Goal: Task Accomplishment & Management: Complete application form

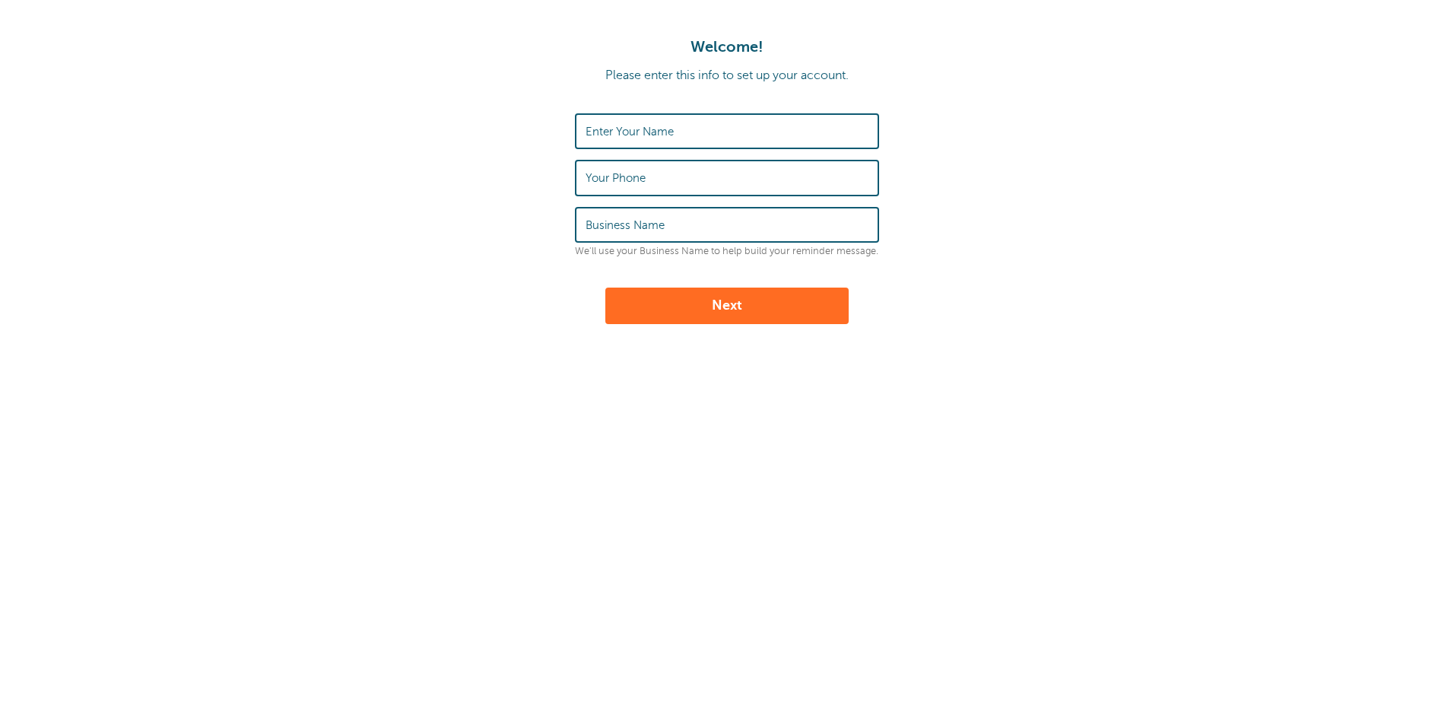
click at [643, 129] on label "Enter Your Name" at bounding box center [630, 132] width 88 height 14
click at [643, 129] on input "Enter Your Name" at bounding box center [727, 131] width 283 height 33
click at [607, 132] on input "Enter Your Name" at bounding box center [727, 131] width 283 height 33
type input "AYLET"
click at [633, 180] on label "Your Phone" at bounding box center [616, 178] width 60 height 14
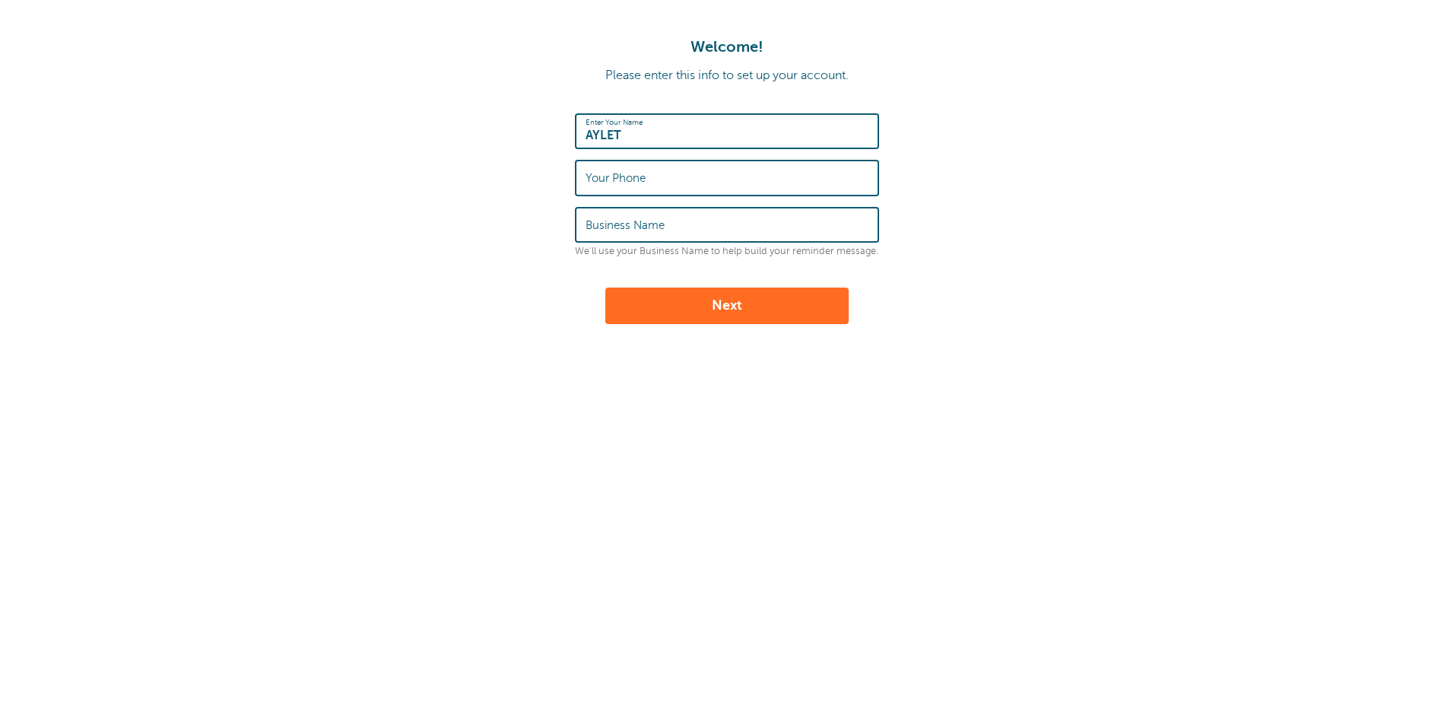
click at [633, 180] on input "Your Phone" at bounding box center [727, 177] width 283 height 33
type input "5598728871"
click at [657, 225] on label "Business Name" at bounding box center [625, 225] width 79 height 14
click at [657, 225] on input "Business Name" at bounding box center [727, 224] width 283 height 33
type input "e"
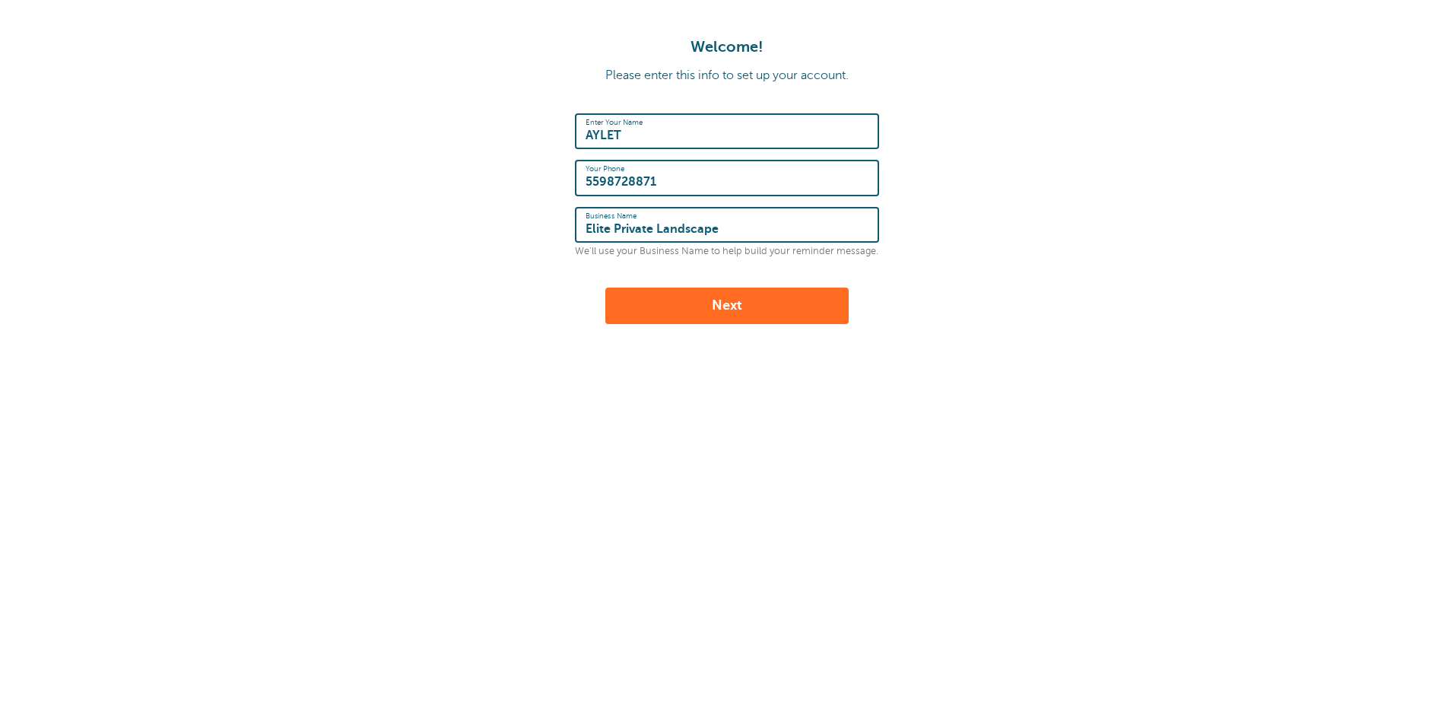
type input "Elite Private Landscape"
click at [737, 310] on button "Next" at bounding box center [726, 305] width 243 height 37
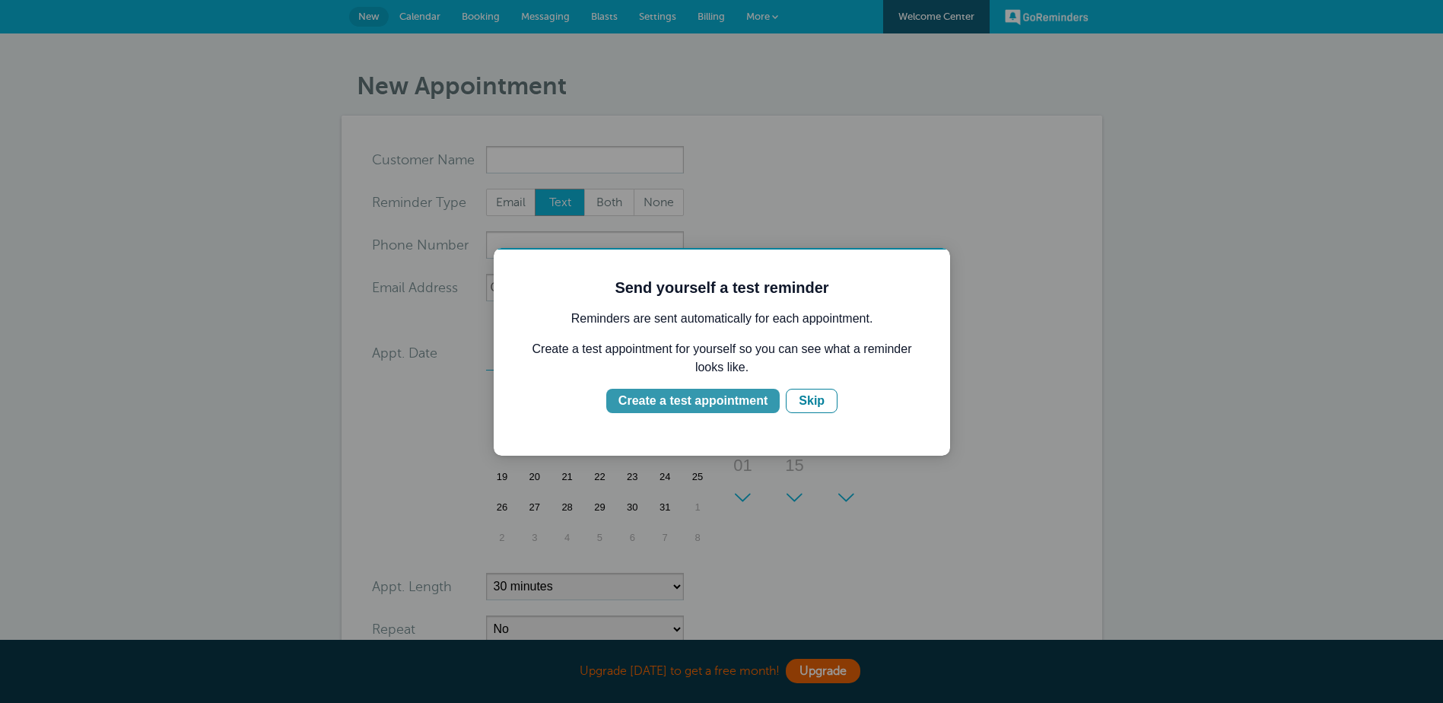
click at [758, 403] on div "Create a test appointment" at bounding box center [692, 401] width 149 height 18
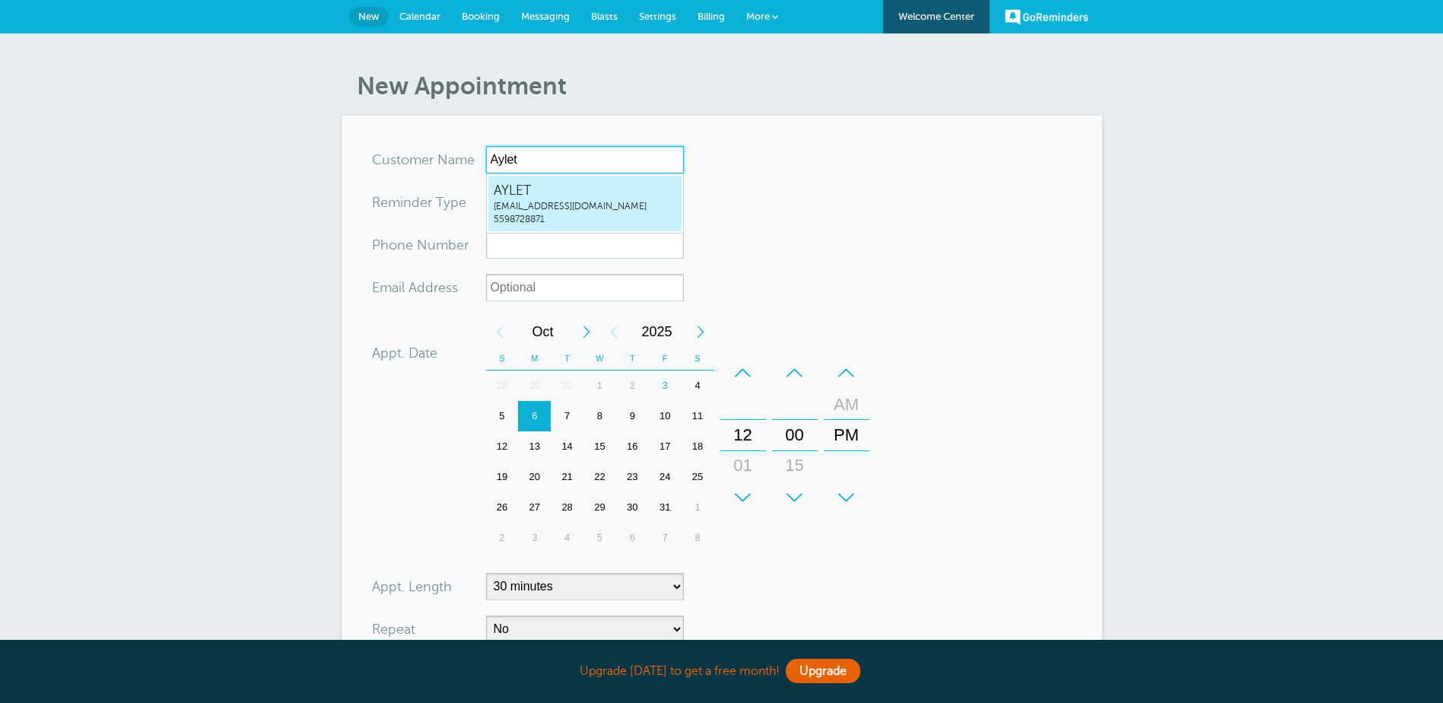
click at [541, 204] on span "ayletb@eliteteamoffices.com" at bounding box center [585, 206] width 183 height 13
type input "AYLETayletb@eliteteamoffices.com5598728871"
type input "AYLET"
type input "5598728871"
type input "ayletb@eliteteamoffices.com"
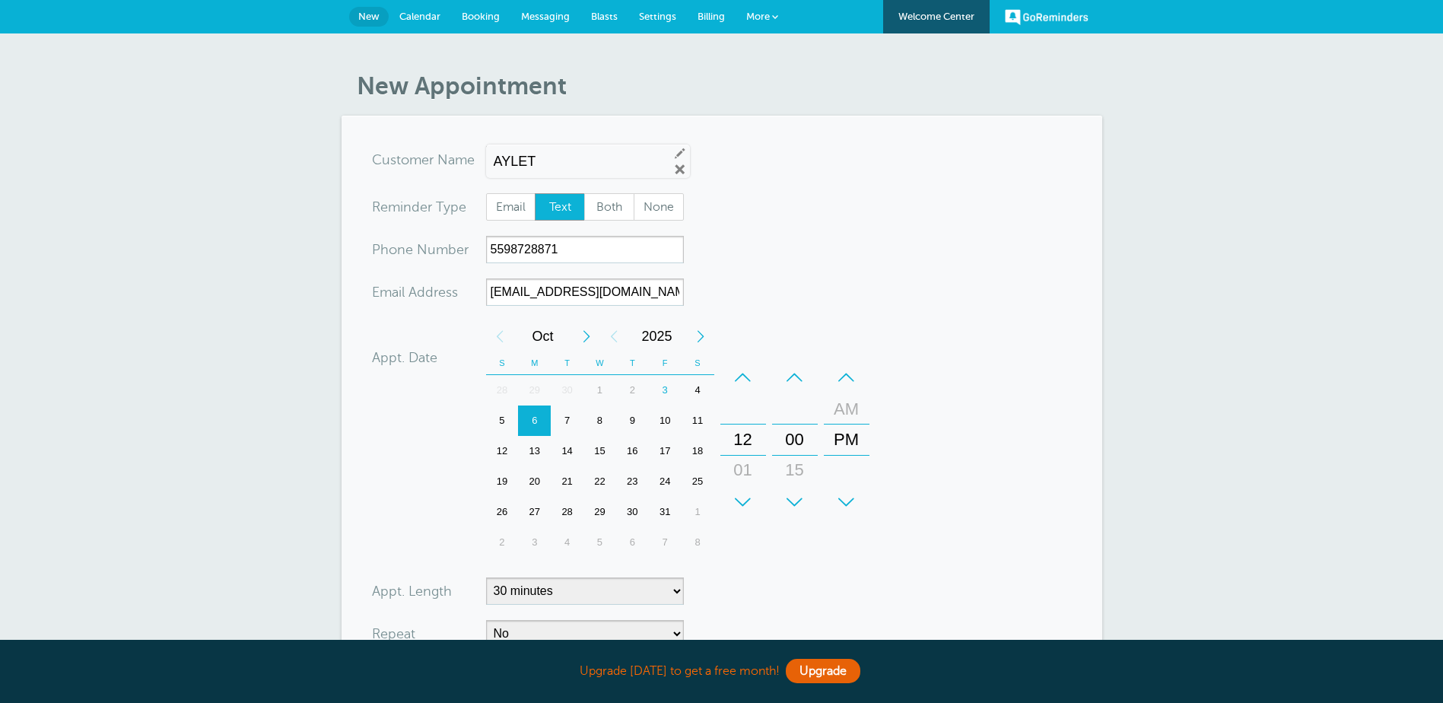
click at [538, 418] on div "6" at bounding box center [534, 420] width 33 height 30
click at [748, 497] on div "+" at bounding box center [743, 502] width 46 height 30
click at [749, 382] on div "–" at bounding box center [743, 377] width 46 height 30
click at [749, 379] on div "–" at bounding box center [743, 377] width 46 height 30
click at [852, 376] on div "–" at bounding box center [847, 377] width 46 height 30
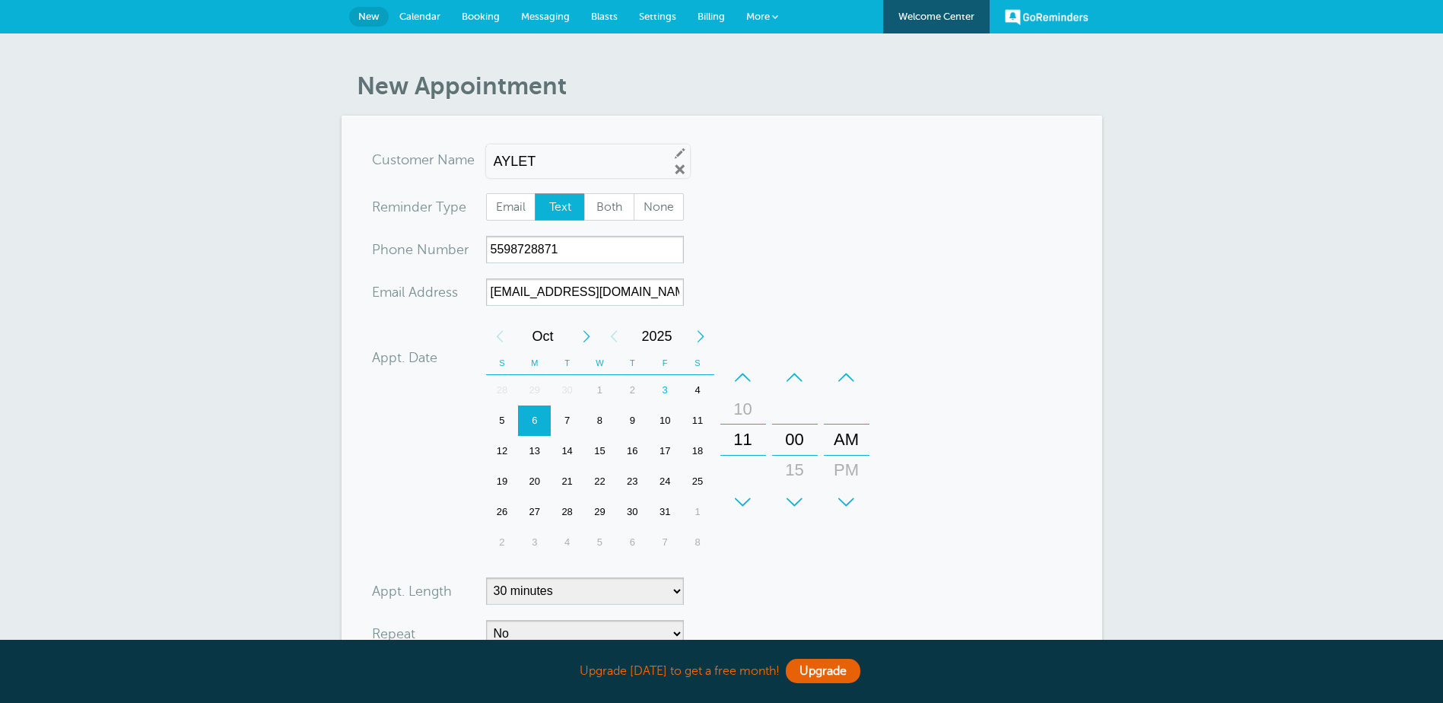
click at [767, 553] on div "+ – Month January February March April May June July August September October N…" at bounding box center [680, 439] width 389 height 237
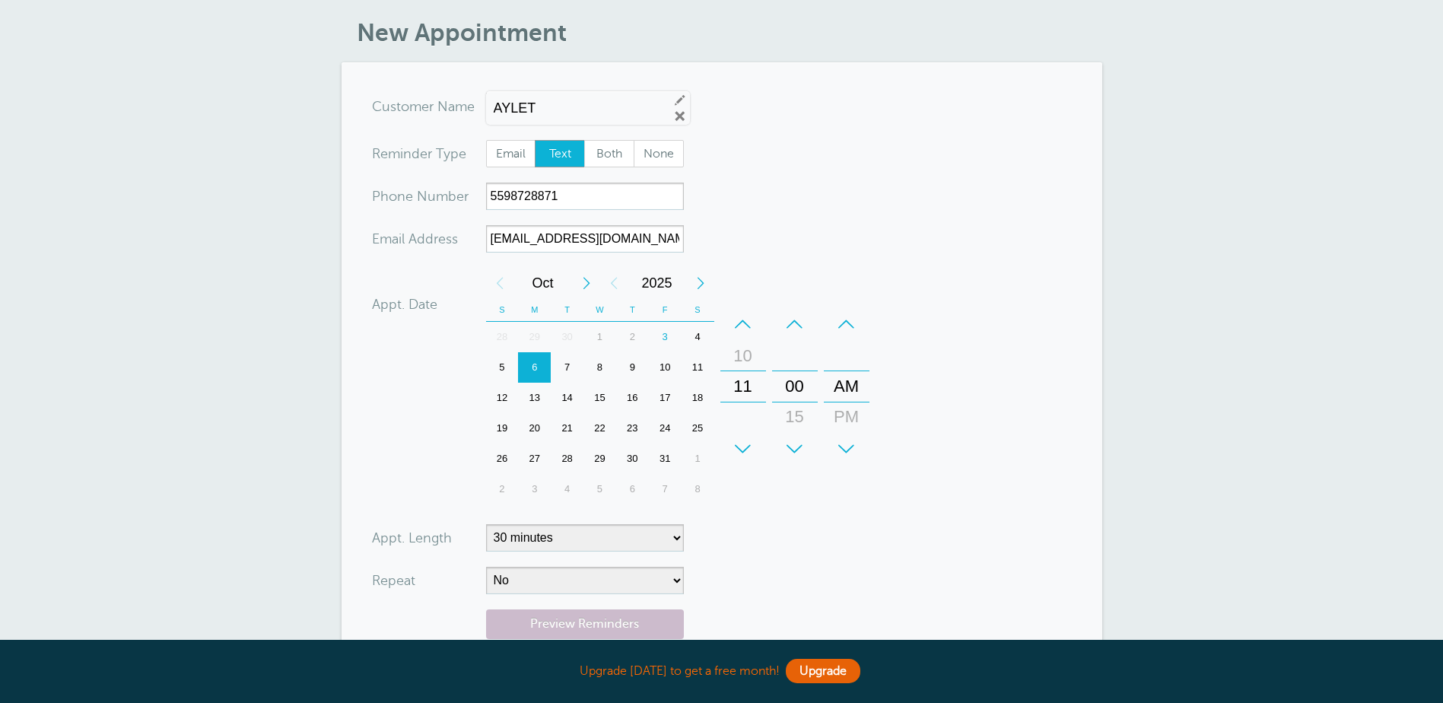
scroll to position [152, 0]
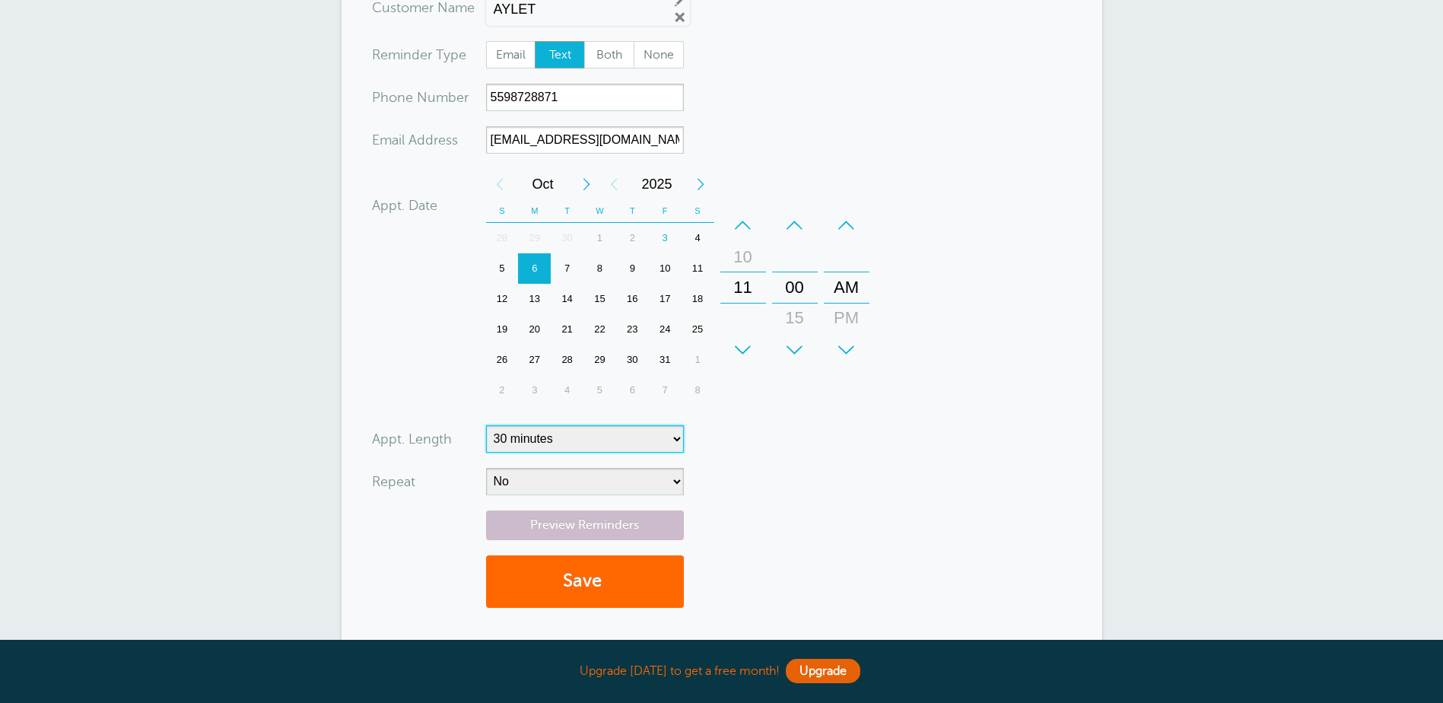
click at [568, 443] on select "5 minutes 10 minutes 15 minutes 20 minutes 25 minutes 30 minutes 35 minutes 40 …" at bounding box center [585, 438] width 198 height 27
select select "60"
click at [486, 425] on select "5 minutes 10 minutes 15 minutes 20 minutes 25 minutes 30 minutes 35 minutes 40 …" at bounding box center [585, 438] width 198 height 27
click at [535, 482] on select "No Daily Weekly Every 2 weeks Every 3 weeks Every 4 weeks Monthly Every 5 weeks…" at bounding box center [585, 481] width 198 height 27
click at [546, 65] on span "Text" at bounding box center [559, 55] width 49 height 26
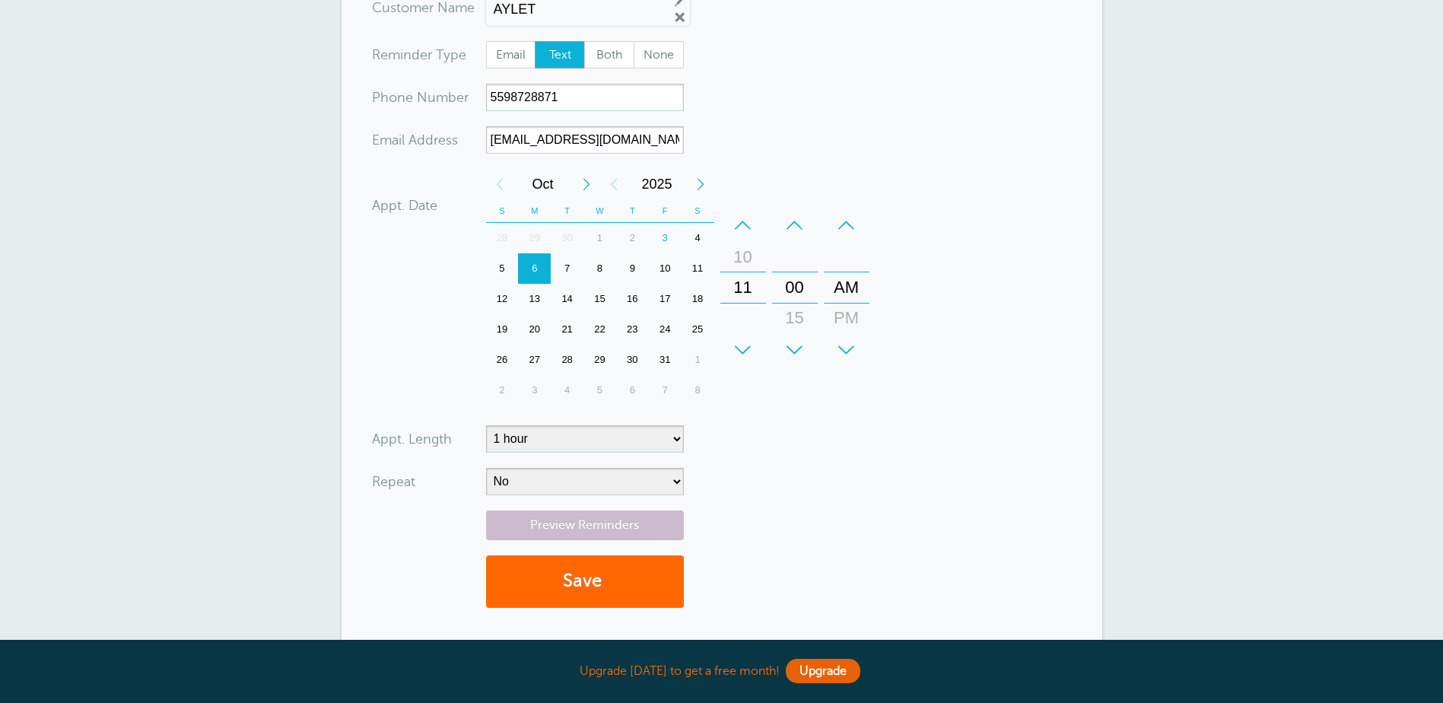
click at [535, 41] on input "Text" at bounding box center [534, 40] width 1 height 1
click at [565, 591] on button "Save" at bounding box center [585, 581] width 198 height 52
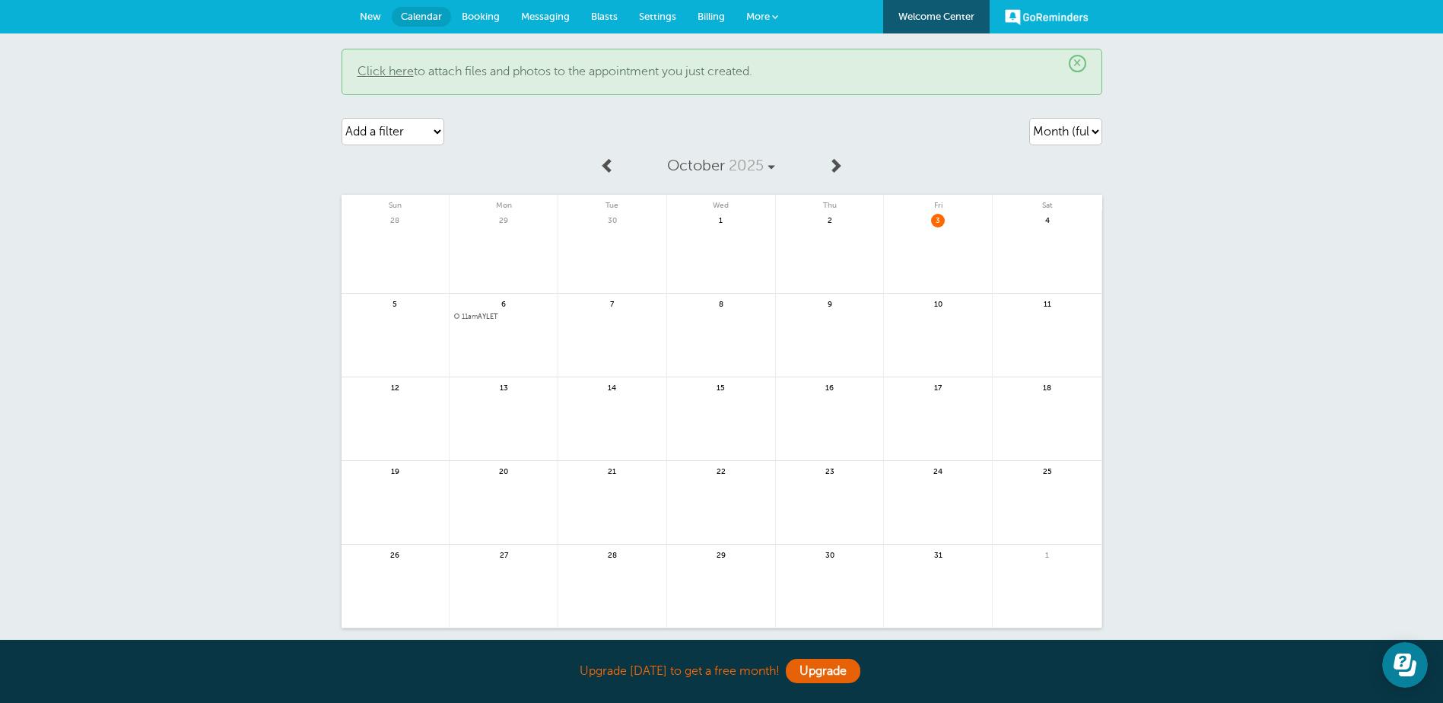
click at [383, 17] on link "New" at bounding box center [370, 16] width 43 height 33
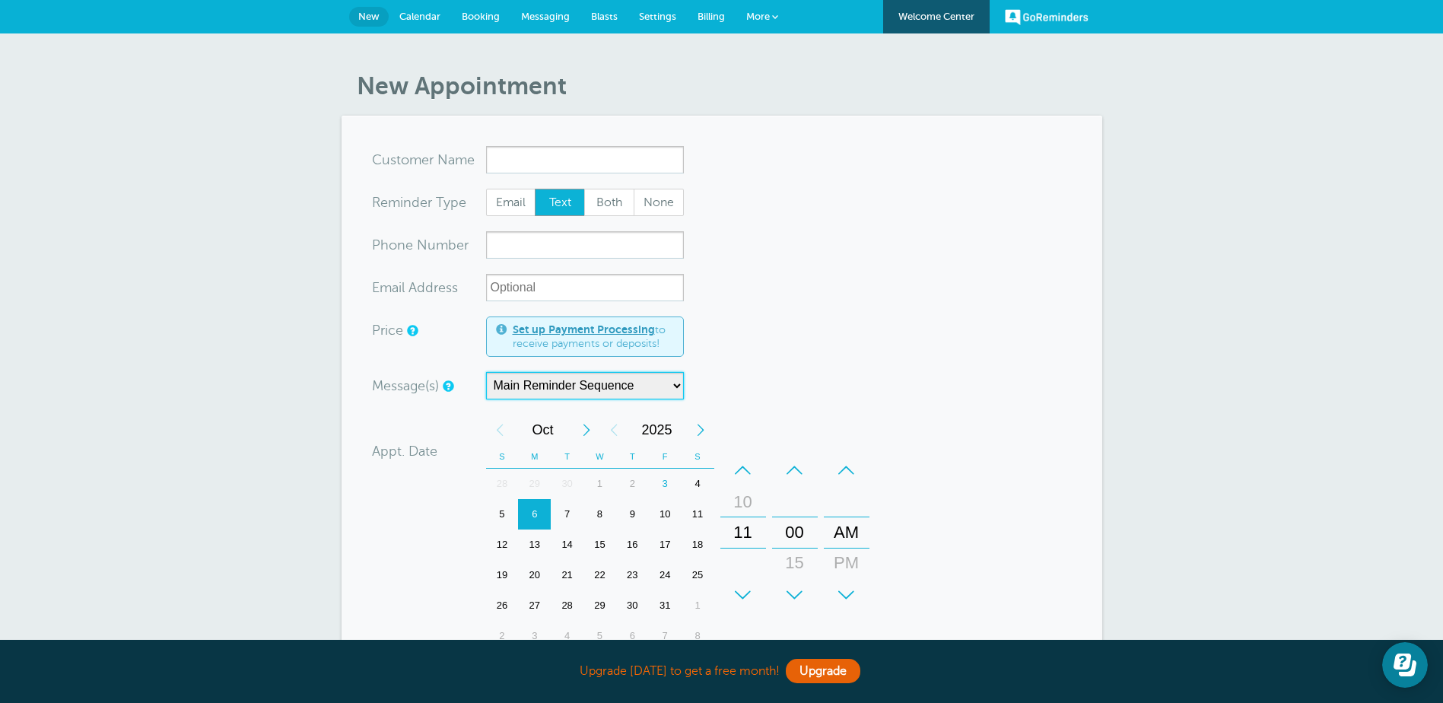
click at [569, 386] on select "Main Reminder Sequence" at bounding box center [585, 385] width 198 height 27
click at [486, 372] on select "Main Reminder Sequence" at bounding box center [585, 385] width 198 height 27
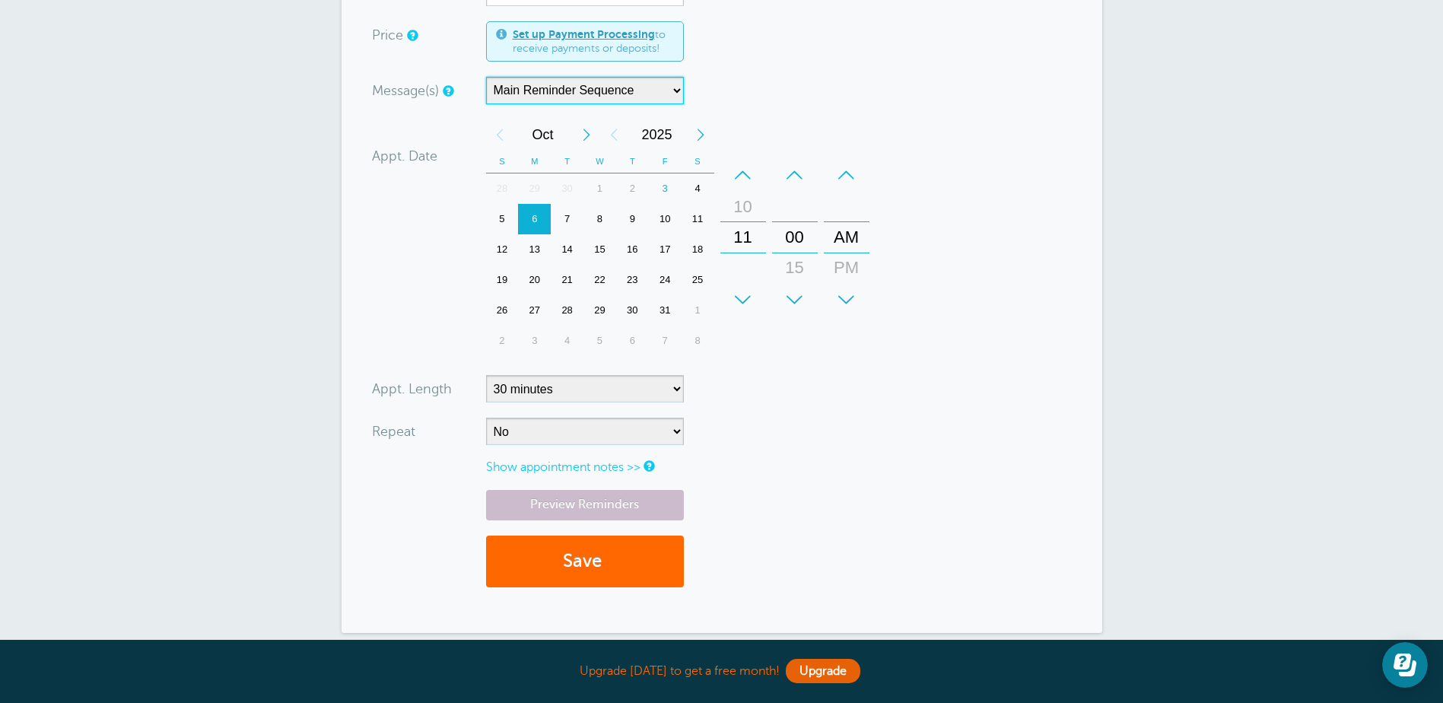
scroll to position [304, 0]
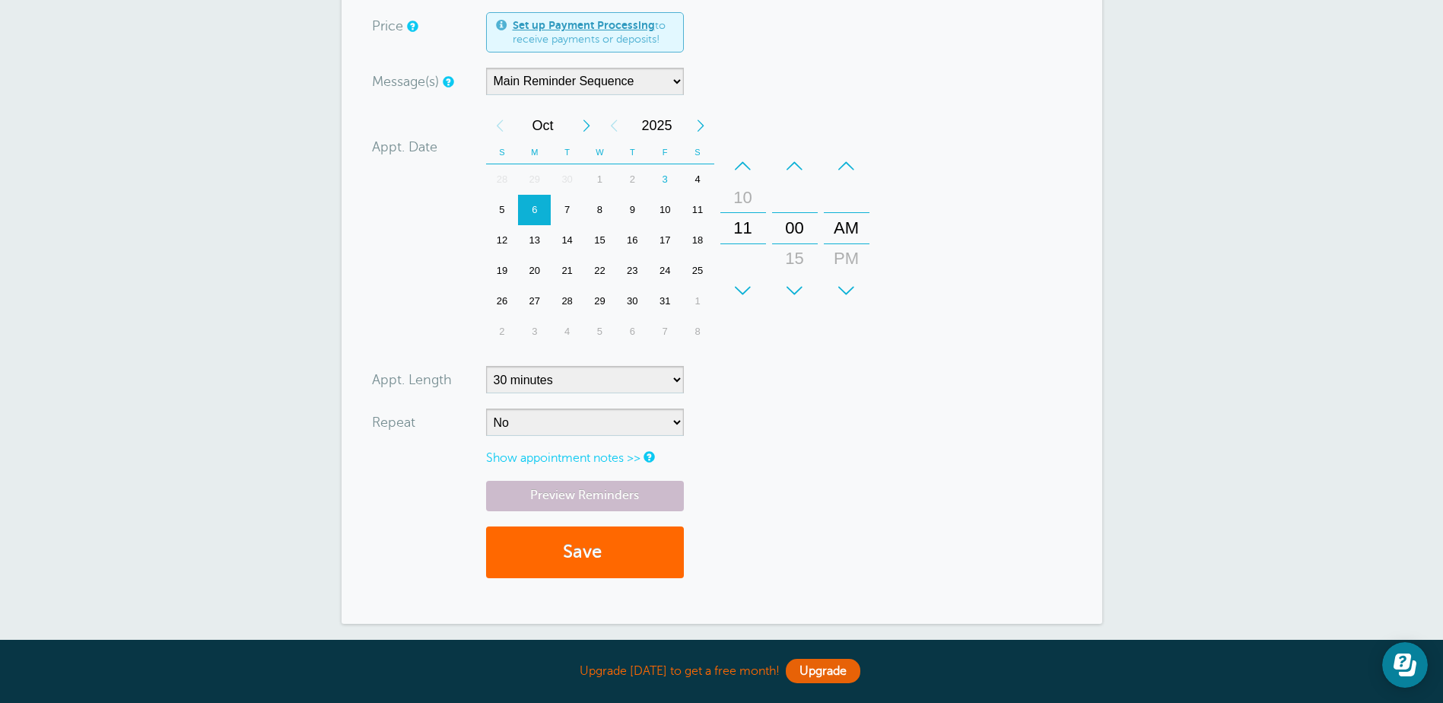
click at [605, 459] on link "Show appointment notes >>" at bounding box center [563, 458] width 154 height 14
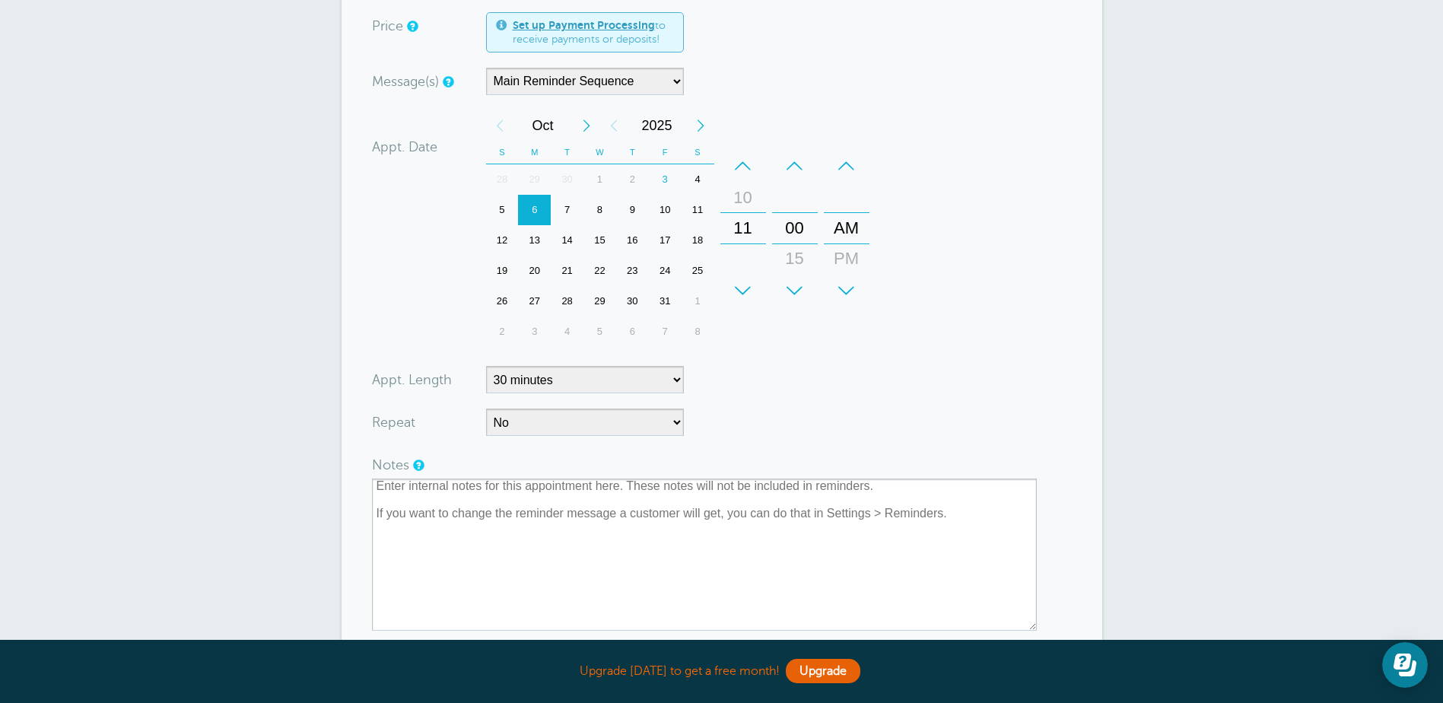
scroll to position [0, 0]
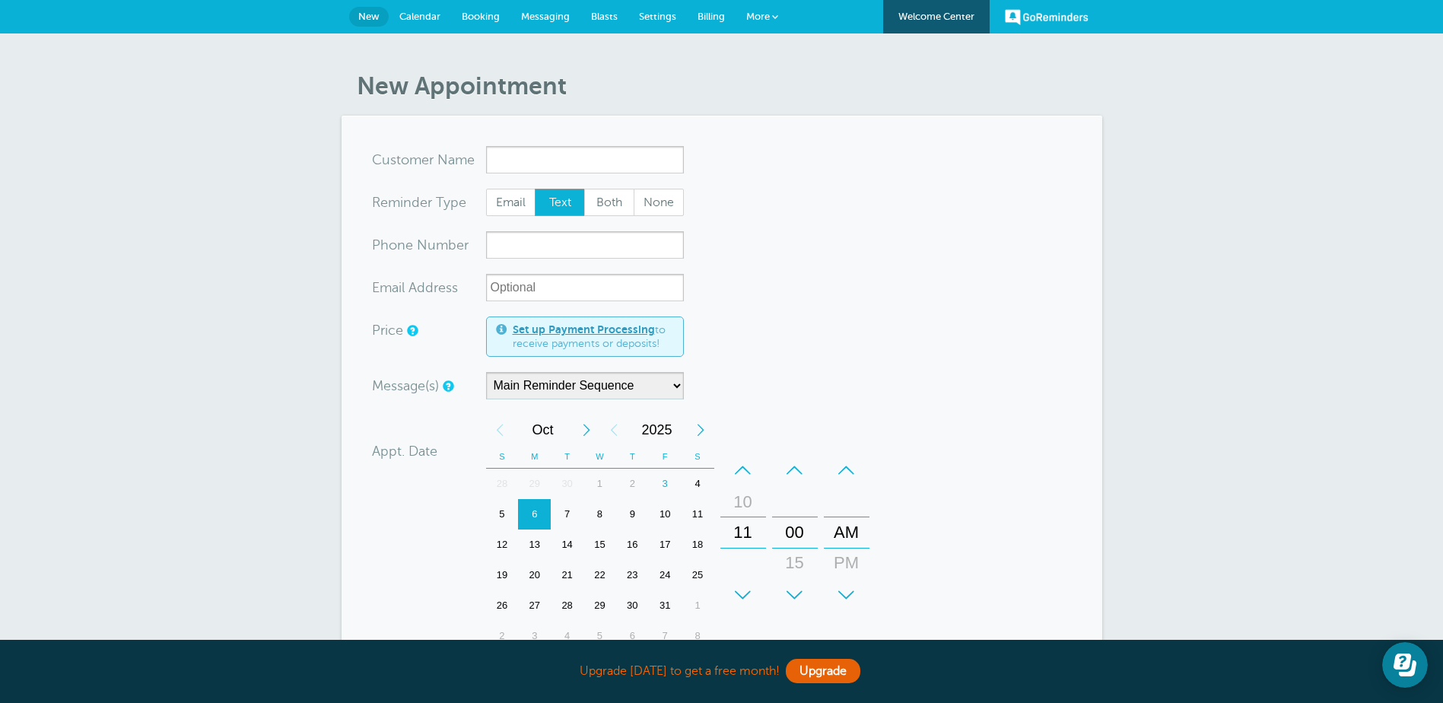
click at [647, 14] on span "Settings" at bounding box center [657, 16] width 37 height 11
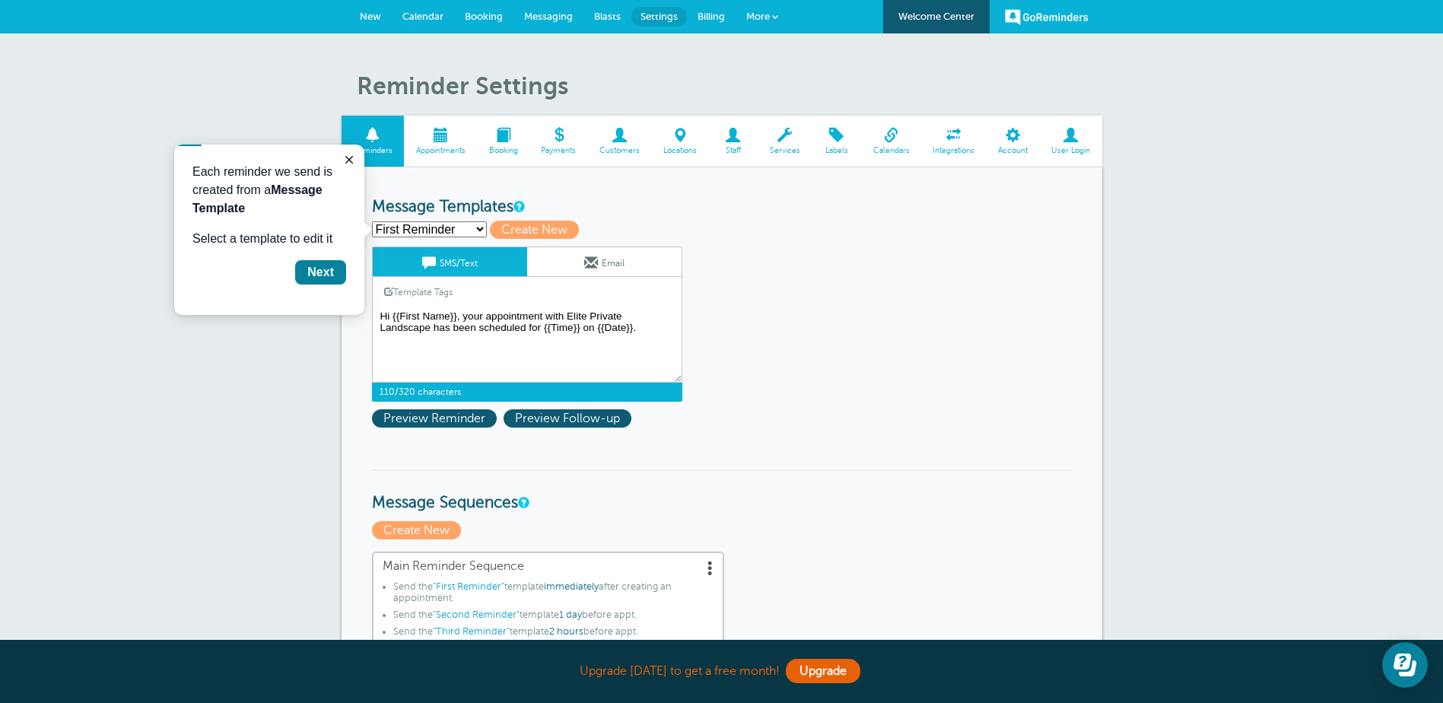
click at [628, 317] on textarea "Hi {{First Name}}, your appointment with Elite Private Landscape has been sched…" at bounding box center [527, 344] width 310 height 76
click at [563, 316] on textarea "Hi {{First Name}}, your appointment with Elite Private Landscape has been sched…" at bounding box center [527, 344] width 310 height 76
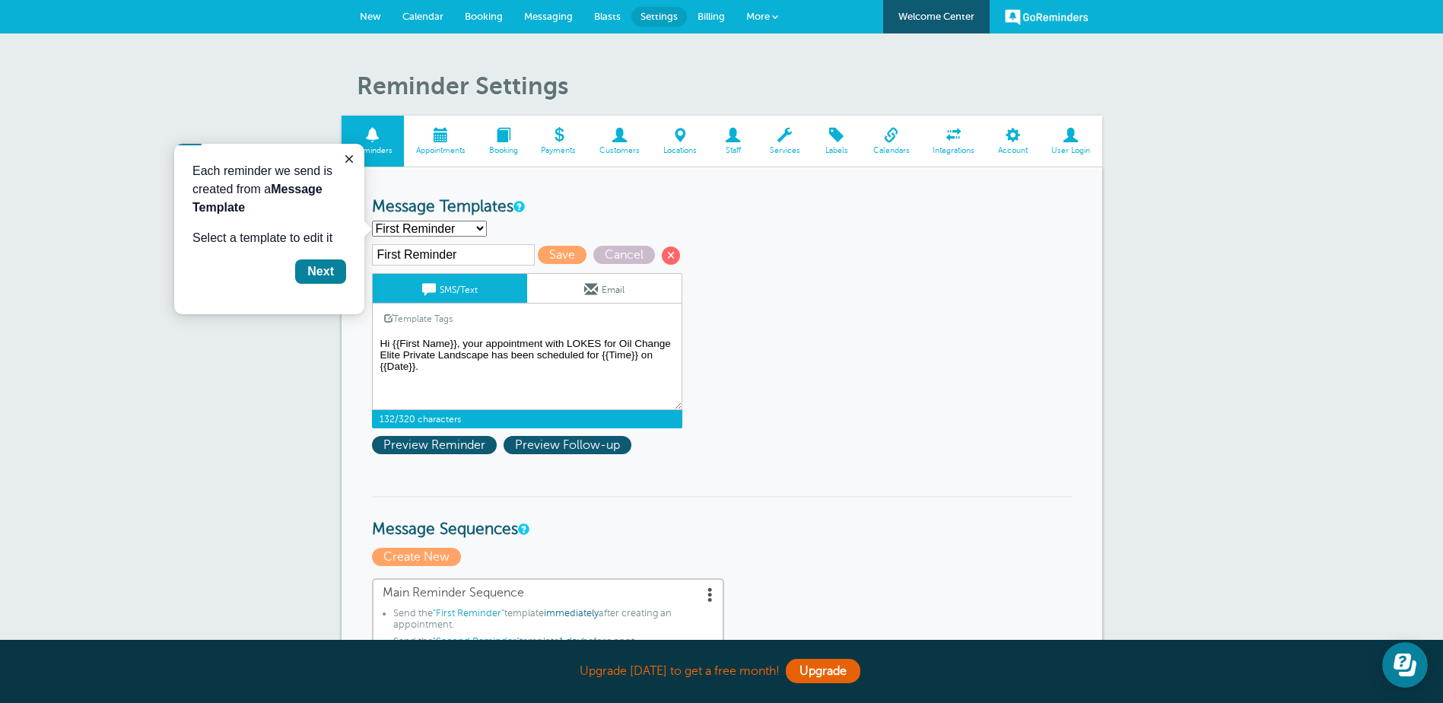
drag, startPoint x: 602, startPoint y: 356, endPoint x: 491, endPoint y: 355, distance: 111.0
click at [491, 355] on textarea "Hi {{First Name}}, your appointment with Elite Private Landscape has been sched…" at bounding box center [527, 372] width 310 height 76
paste textarea "has been scheduled for"
drag, startPoint x: 493, startPoint y: 356, endPoint x: 480, endPoint y: 356, distance: 12.9
click at [480, 356] on textarea "Hi {{First Name}}, your appointment with Elite Private Landscape has been sched…" at bounding box center [527, 372] width 310 height 76
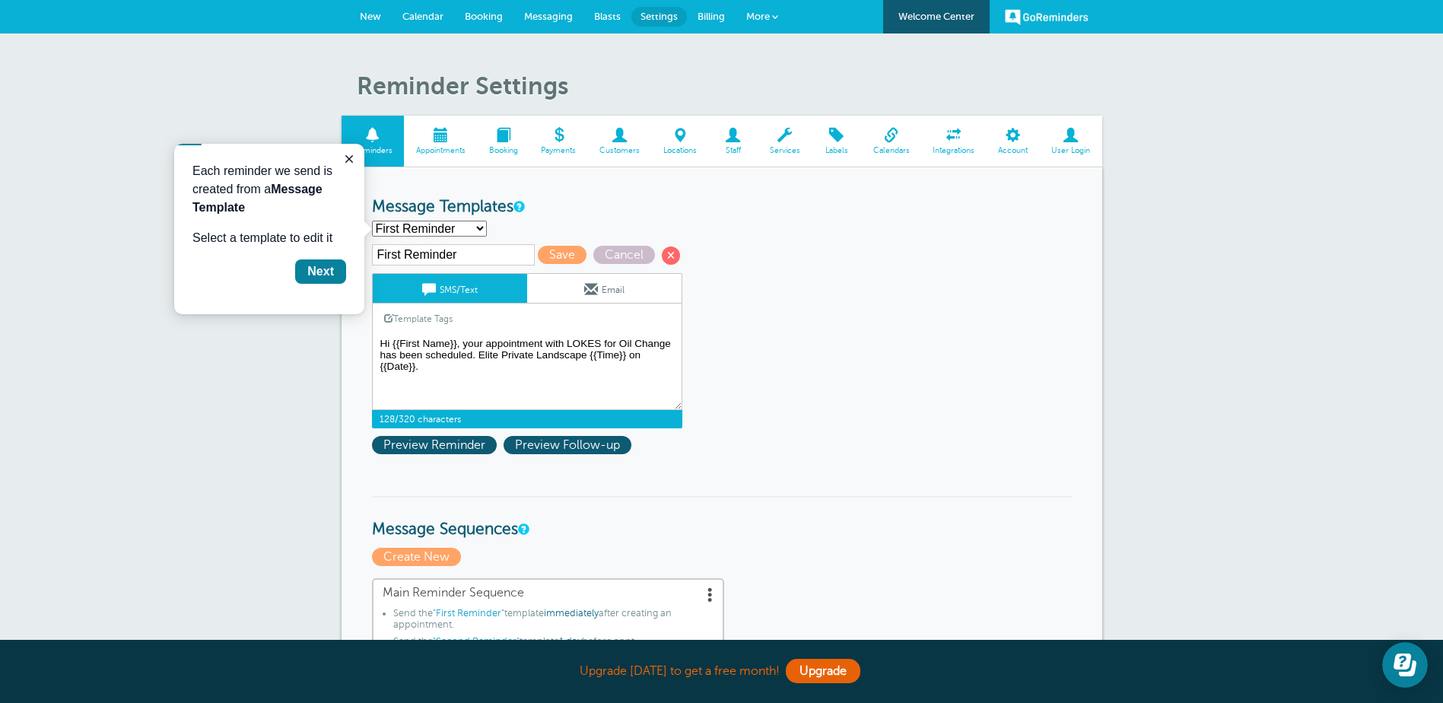
click at [475, 370] on textarea "Hi {{First Name}}, your appointment with Elite Private Landscape has been sched…" at bounding box center [527, 372] width 310 height 76
type textarea "Hi {{First Name}}, your appointment with LOKES for Oil Change has been schedule…"
click at [442, 253] on input "First Reminder" at bounding box center [453, 254] width 163 height 21
click at [489, 253] on input "First Reminder" at bounding box center [453, 254] width 163 height 21
click at [454, 228] on select "First Reminder Second Reminder Third Reminder Create new..." at bounding box center [429, 229] width 115 height 16
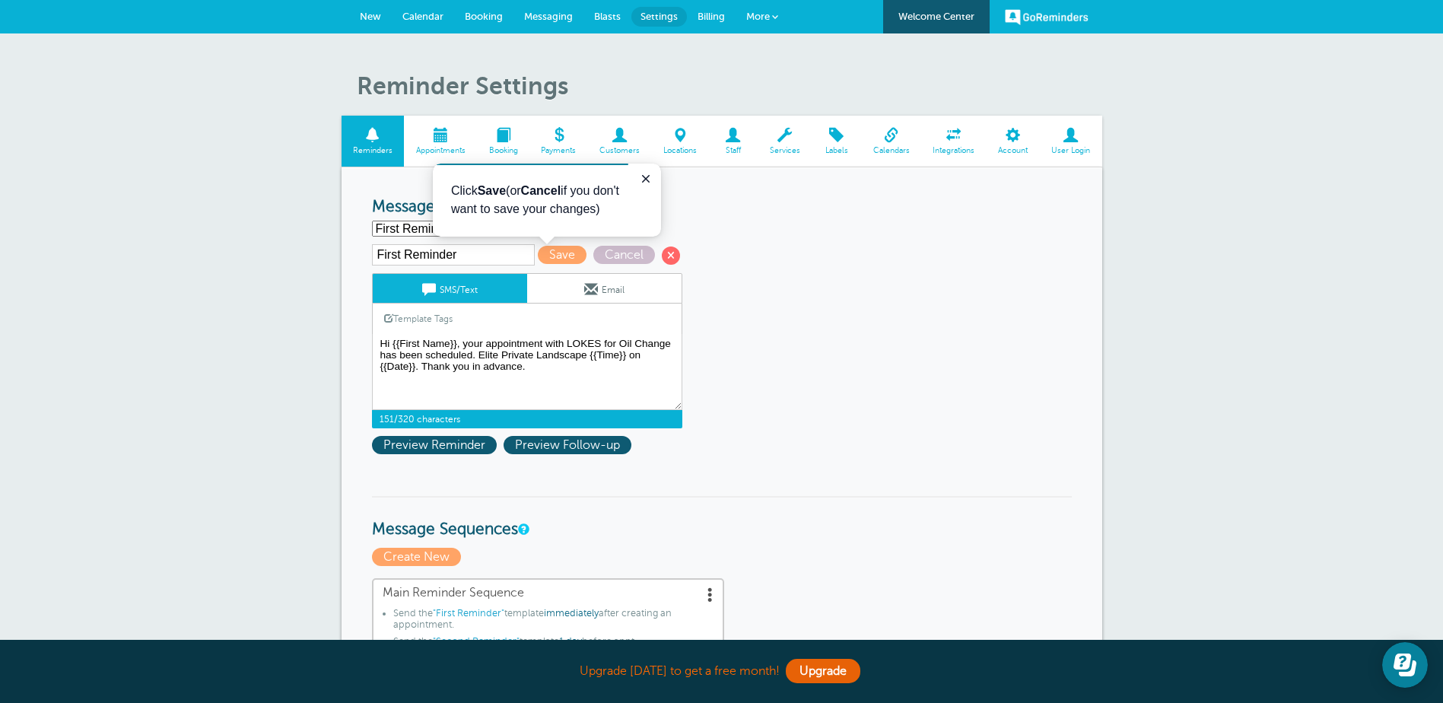
click at [372, 221] on select "First Reminder Second Reminder Third Reminder Create new..." at bounding box center [429, 229] width 115 height 16
click at [553, 250] on span "Save" at bounding box center [562, 255] width 49 height 18
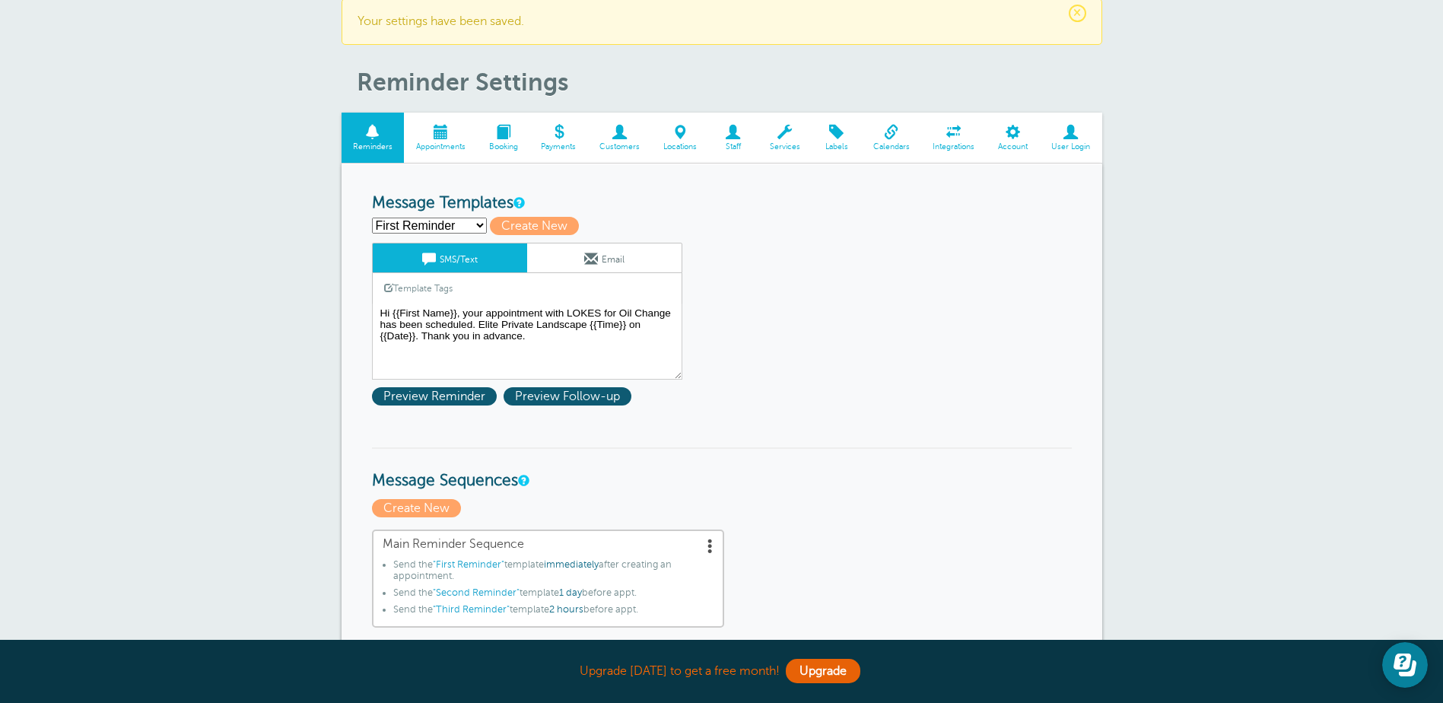
scroll to position [76, 0]
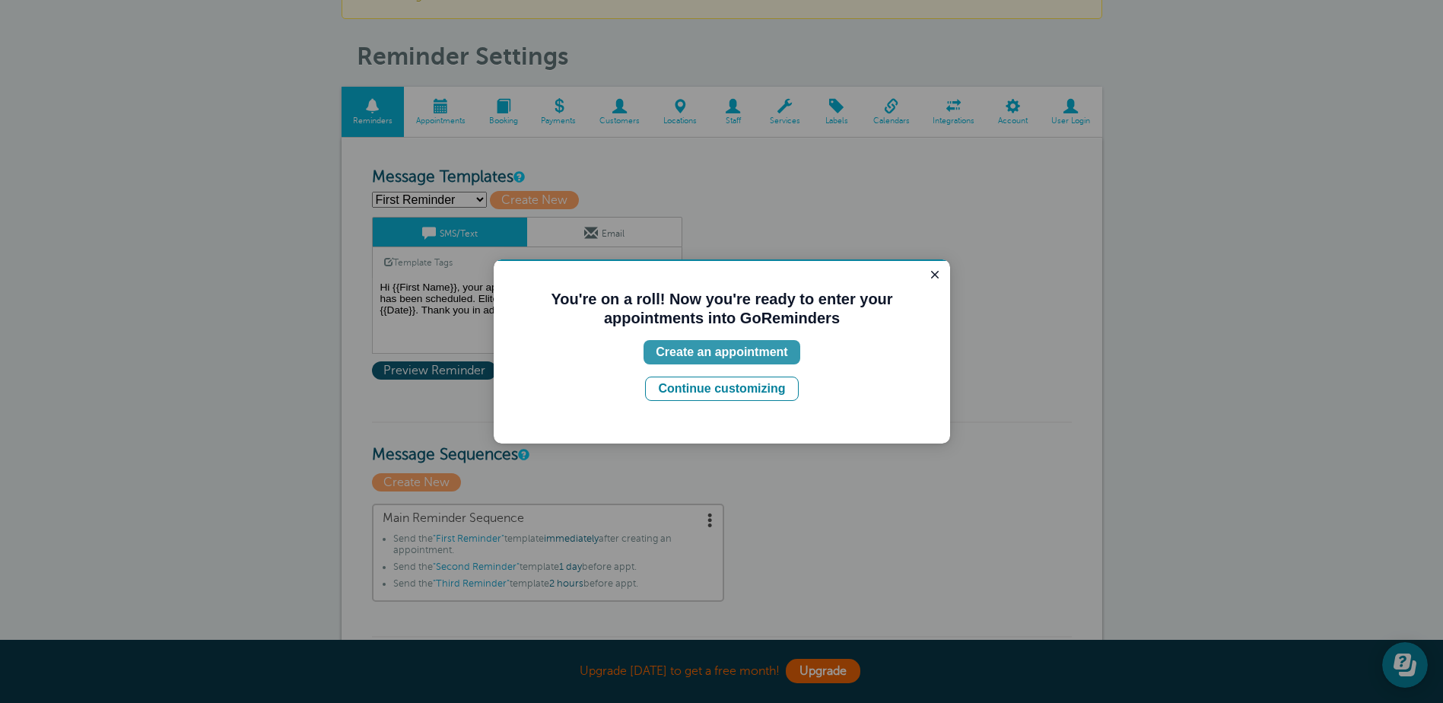
click at [725, 354] on div "Create an appointment" at bounding box center [722, 352] width 132 height 18
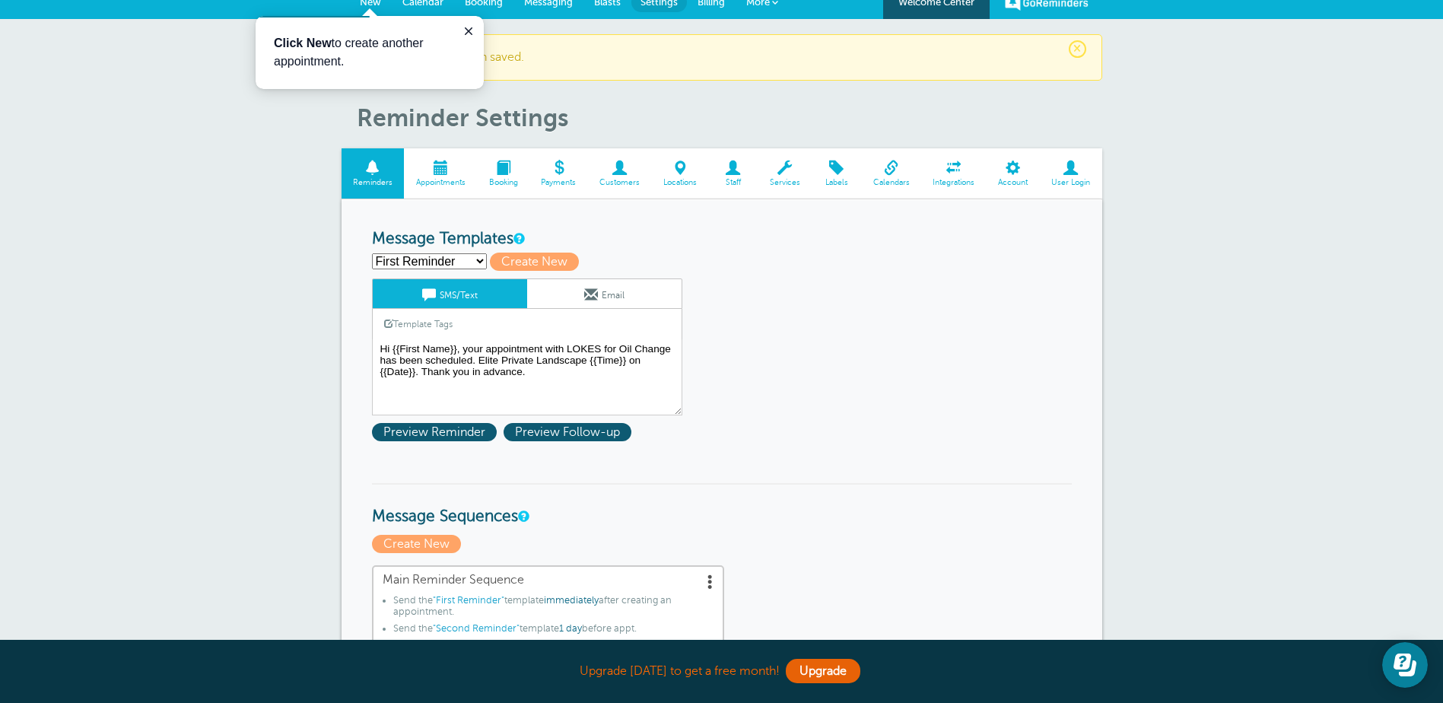
scroll to position [0, 0]
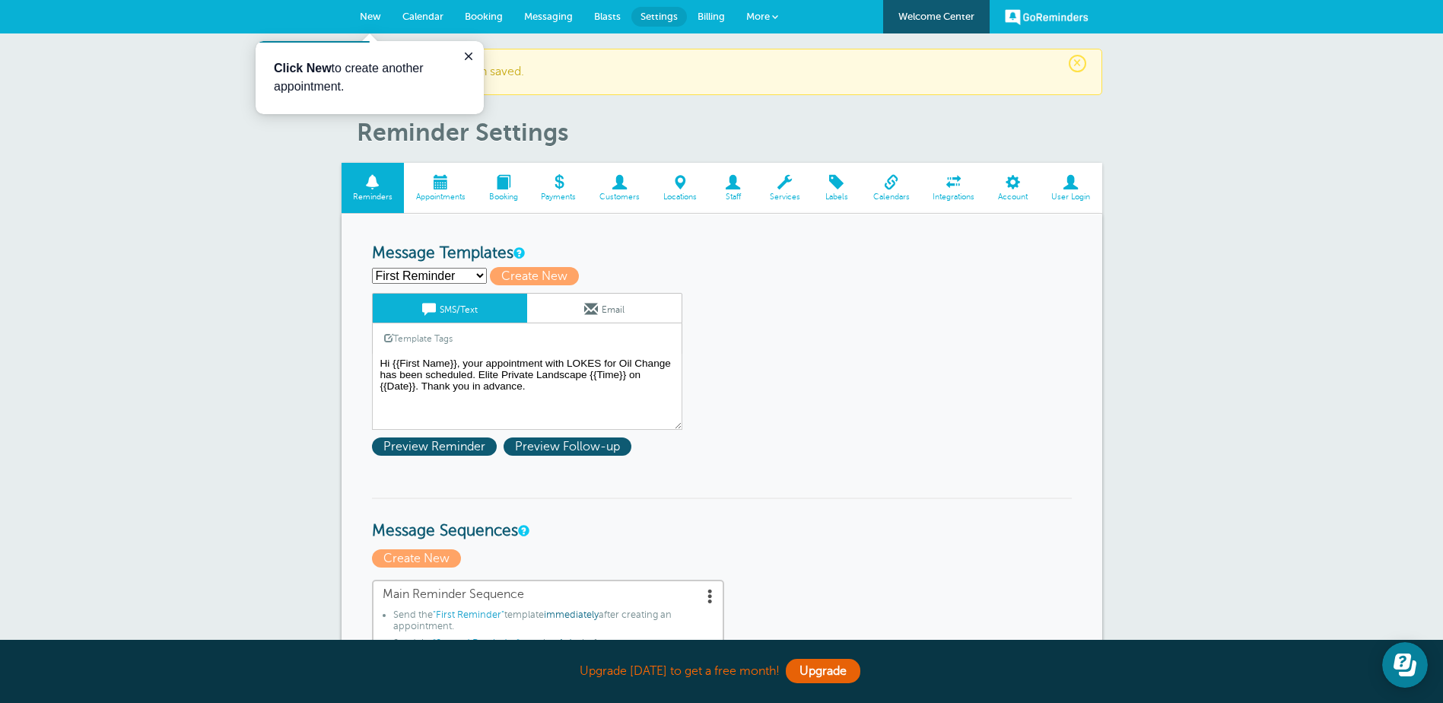
click at [427, 180] on span at bounding box center [440, 182] width 73 height 14
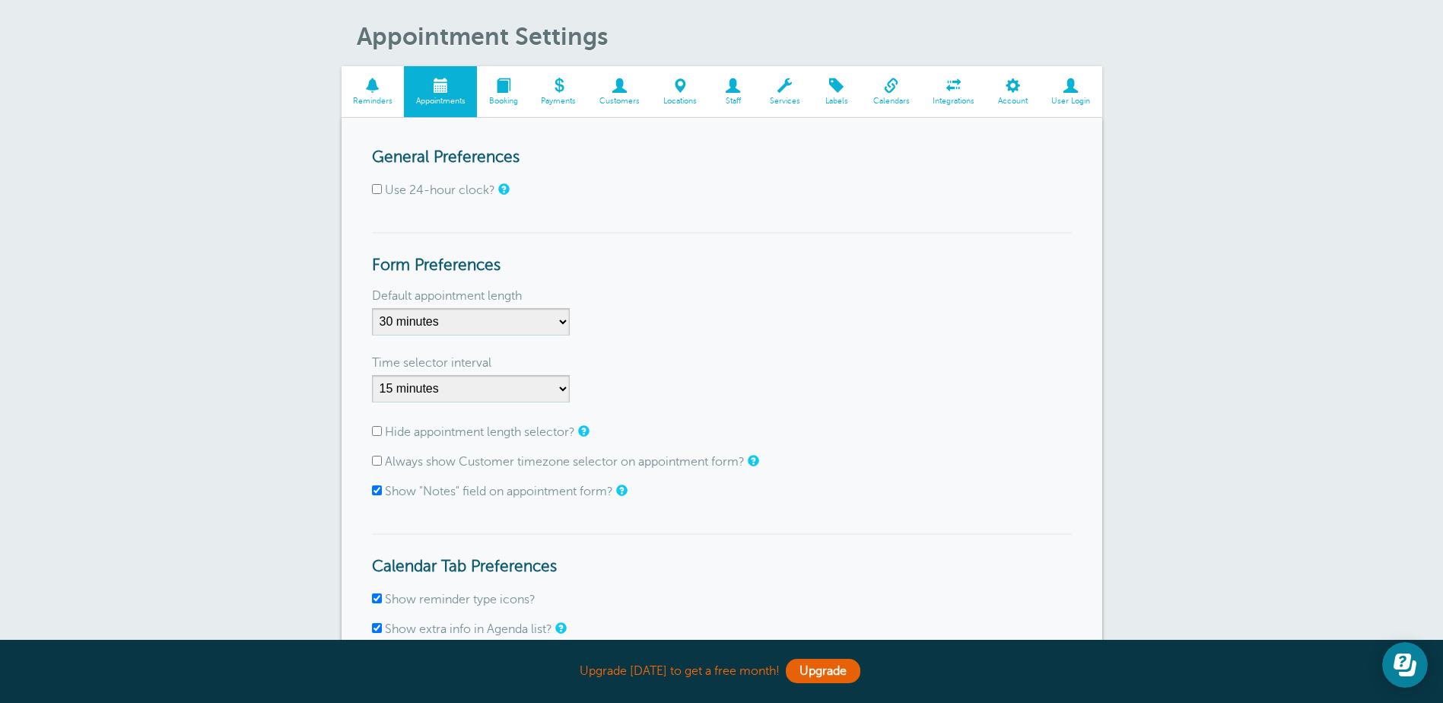
scroll to position [76, 0]
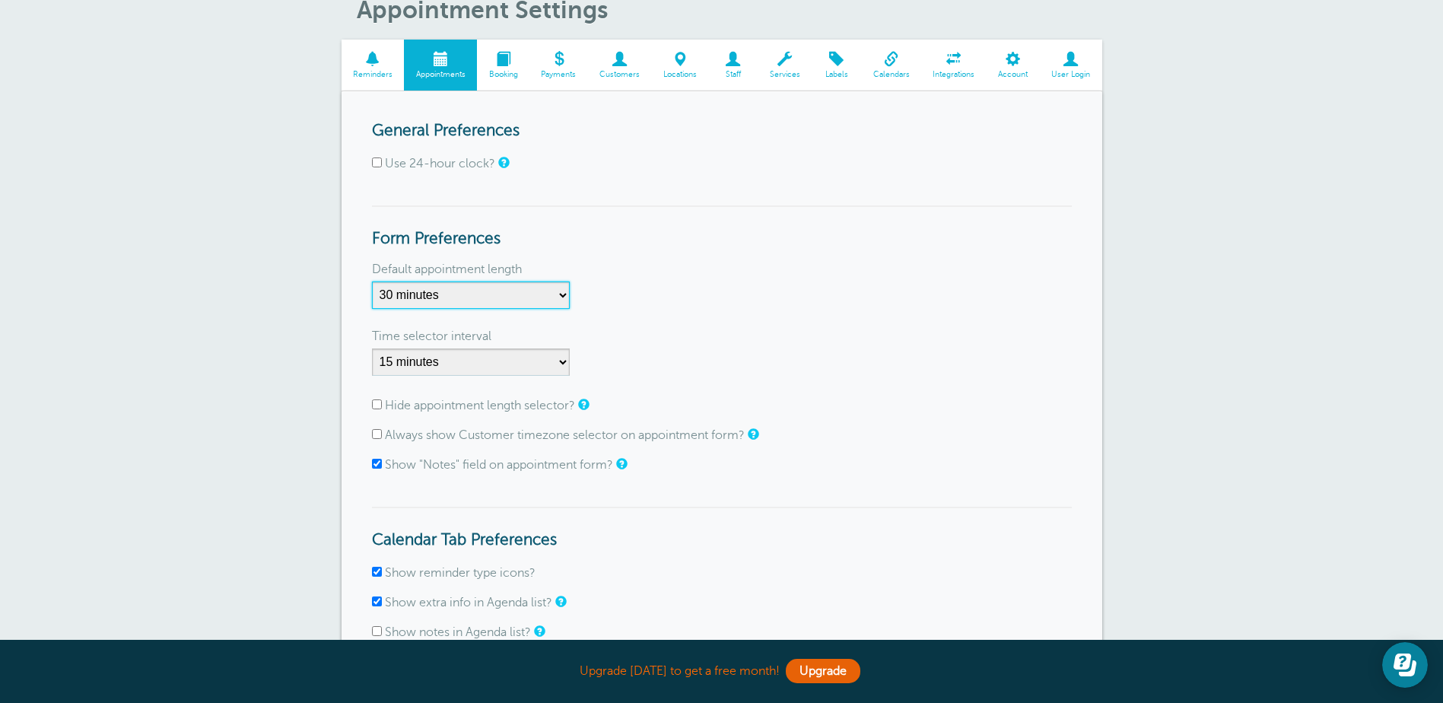
click at [454, 295] on select "5 minutes 10 minutes 15 minutes 20 minutes 25 minutes 30 minutes 35 minutes 40 …" at bounding box center [471, 294] width 198 height 27
click at [781, 257] on div "Default appointment length" at bounding box center [722, 269] width 700 height 24
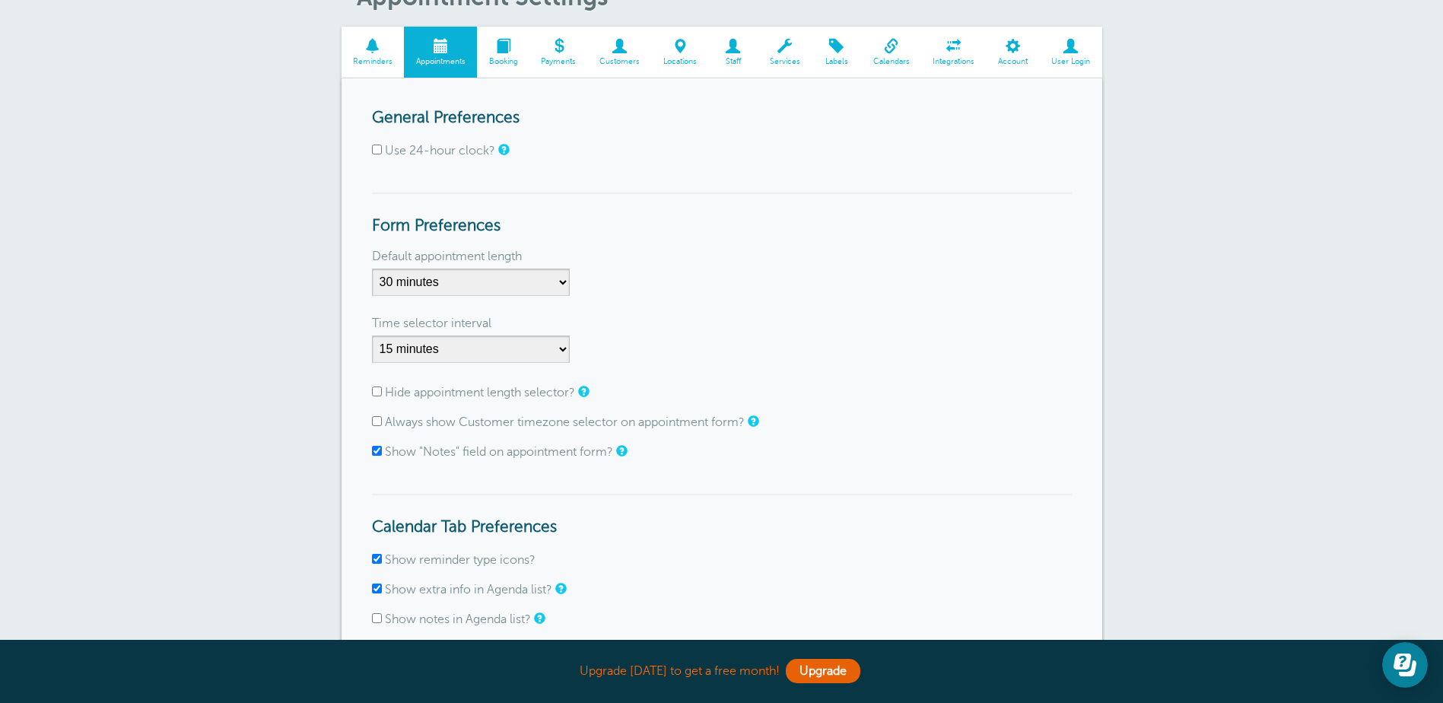
scroll to position [0, 0]
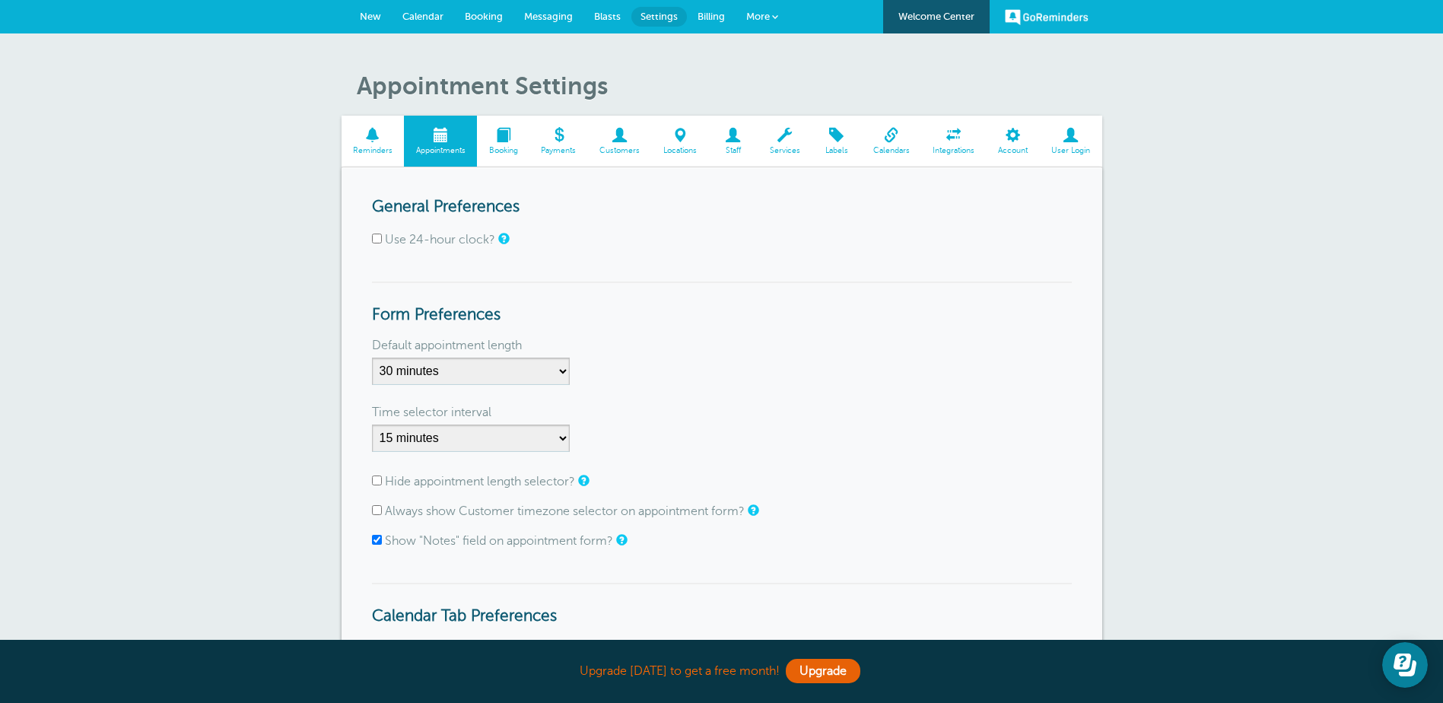
click at [379, 17] on span "New" at bounding box center [370, 16] width 21 height 11
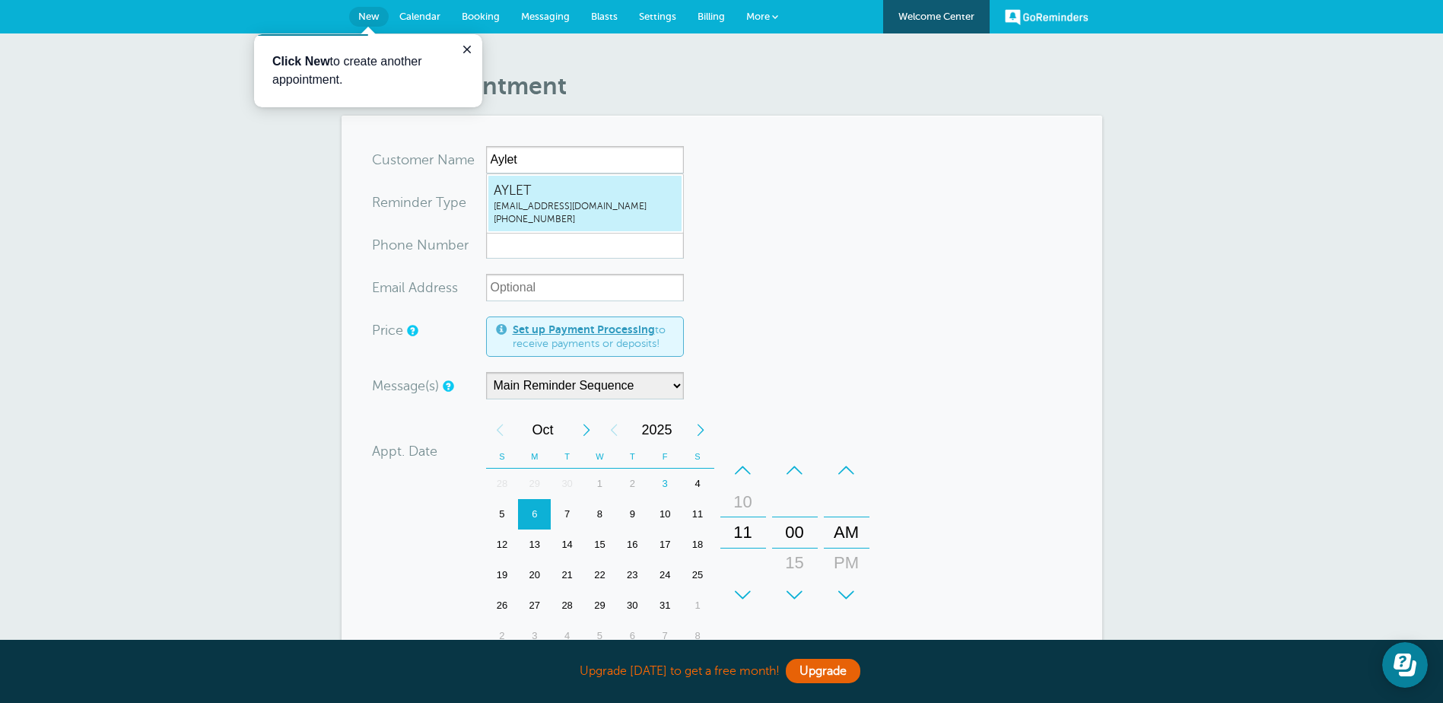
click at [540, 198] on span "AYLET" at bounding box center [585, 190] width 183 height 19
type input "AYLETayletb@eliteteamoffices.com5598728871"
type input "AYLET"
type input "(559) 872-8871"
type input "[EMAIL_ADDRESS][DOMAIN_NAME]"
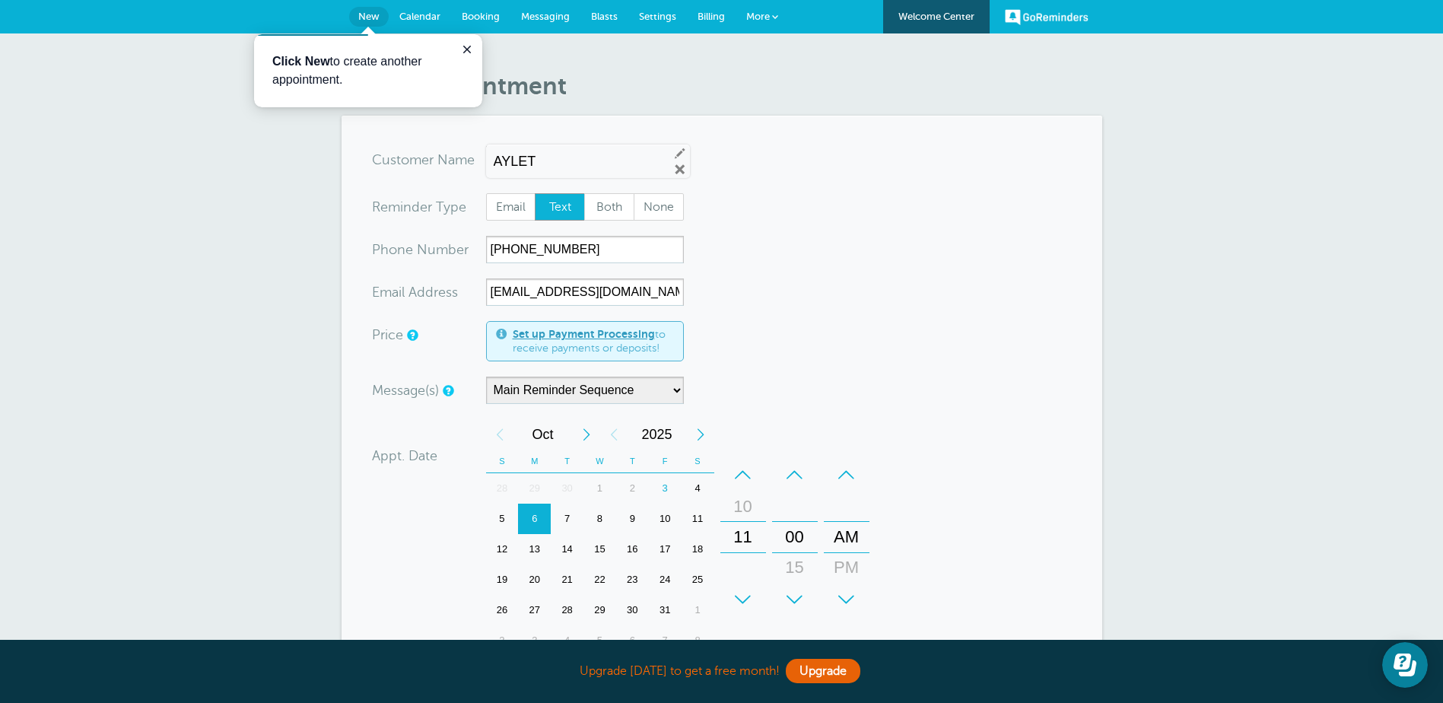
click at [534, 514] on div "6" at bounding box center [534, 518] width 33 height 30
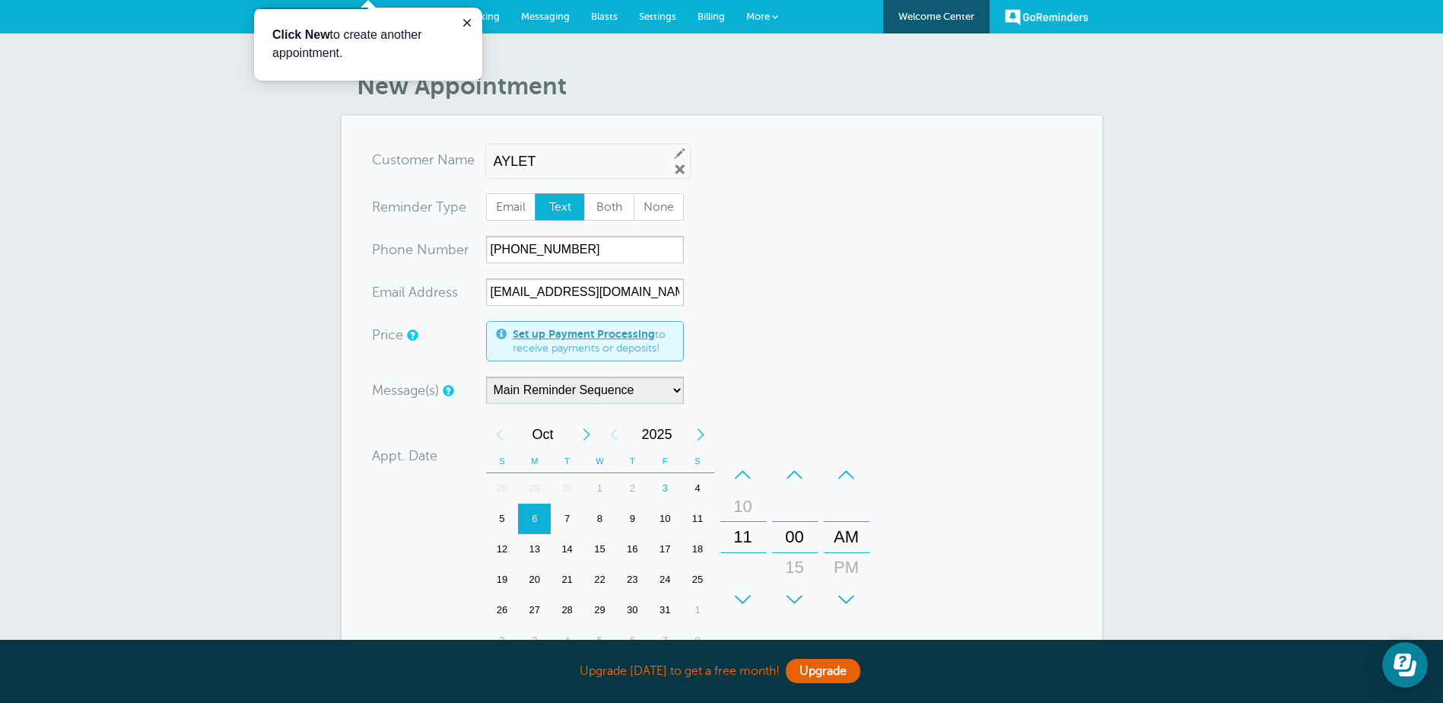
scroll to position [228, 0]
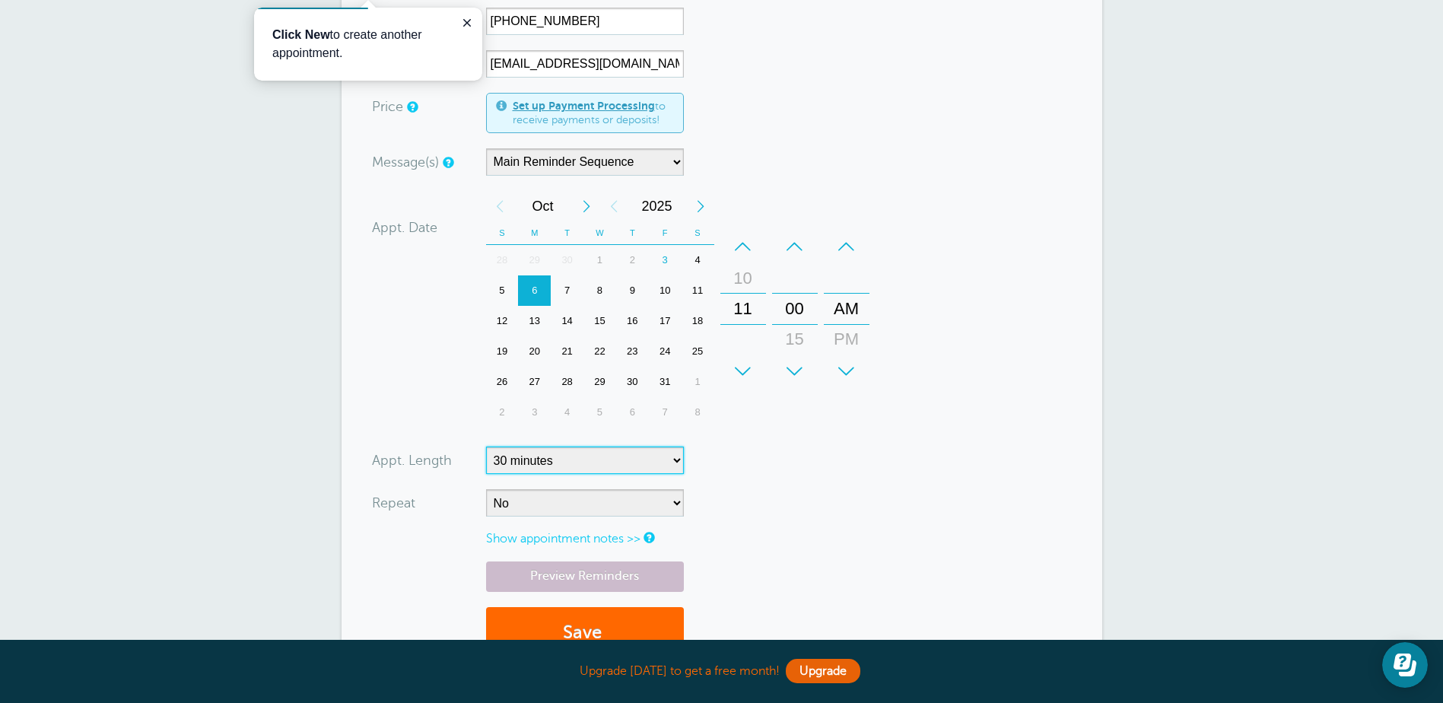
click at [567, 463] on select "5 minutes 10 minutes 15 minutes 20 minutes 25 minutes 30 minutes 35 minutes 40 …" at bounding box center [585, 459] width 198 height 27
select select "60"
click at [486, 446] on select "5 minutes 10 minutes 15 minutes 20 minutes 25 minutes 30 minutes 35 minutes 40 …" at bounding box center [585, 459] width 198 height 27
click at [516, 506] on select "No Daily Weekly Every 2 weeks Every 3 weeks Every 4 weeks Monthly Every 5 weeks…" at bounding box center [585, 502] width 198 height 27
click at [419, 306] on div "Appt. Date 10/06/2025 11:00 Calendar Time + – Month January February March Apri…" at bounding box center [623, 311] width 503 height 240
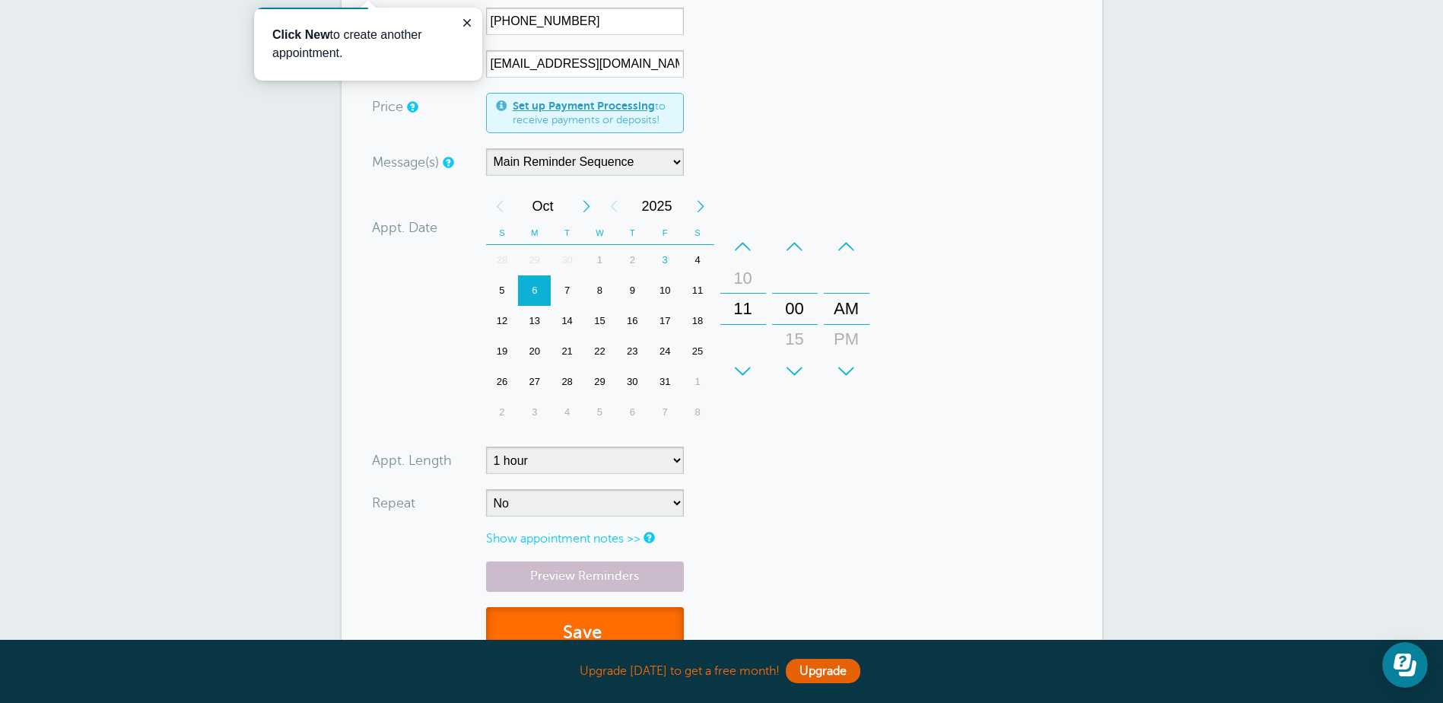
click at [563, 618] on button "Save" at bounding box center [585, 633] width 198 height 52
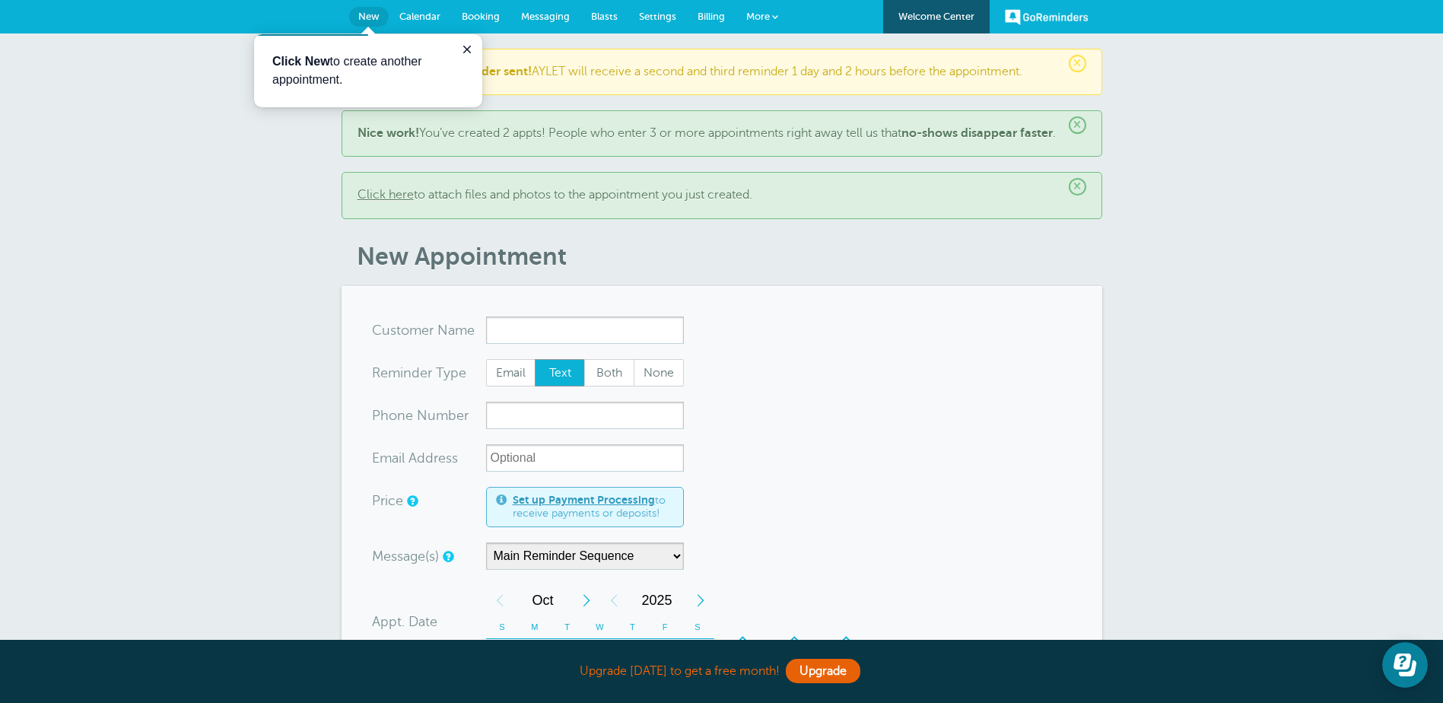
click at [667, 14] on span "Settings" at bounding box center [657, 16] width 37 height 11
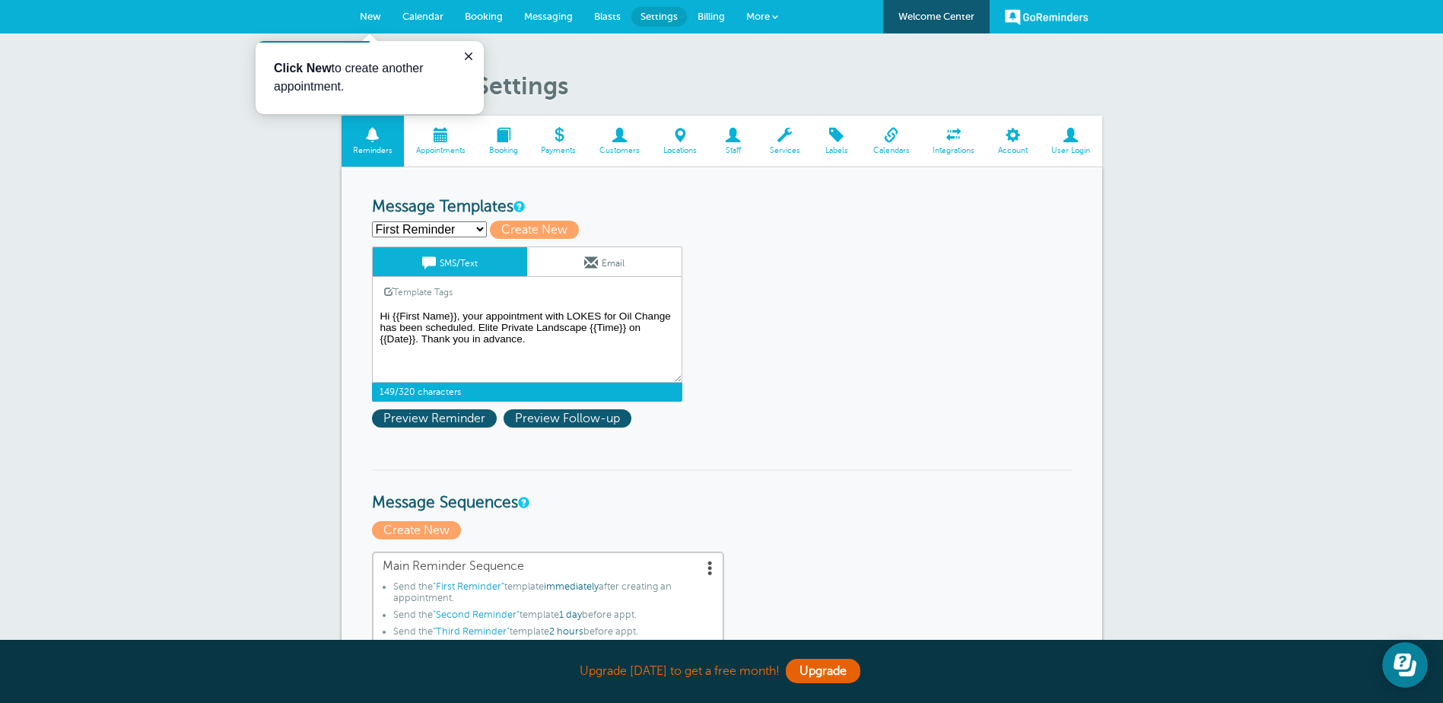
drag, startPoint x: 588, startPoint y: 328, endPoint x: 479, endPoint y: 330, distance: 108.8
click at [479, 330] on textarea "Hi {{First Name}}, your appointment with LOKES for Oil Change has been schedule…" at bounding box center [527, 344] width 310 height 76
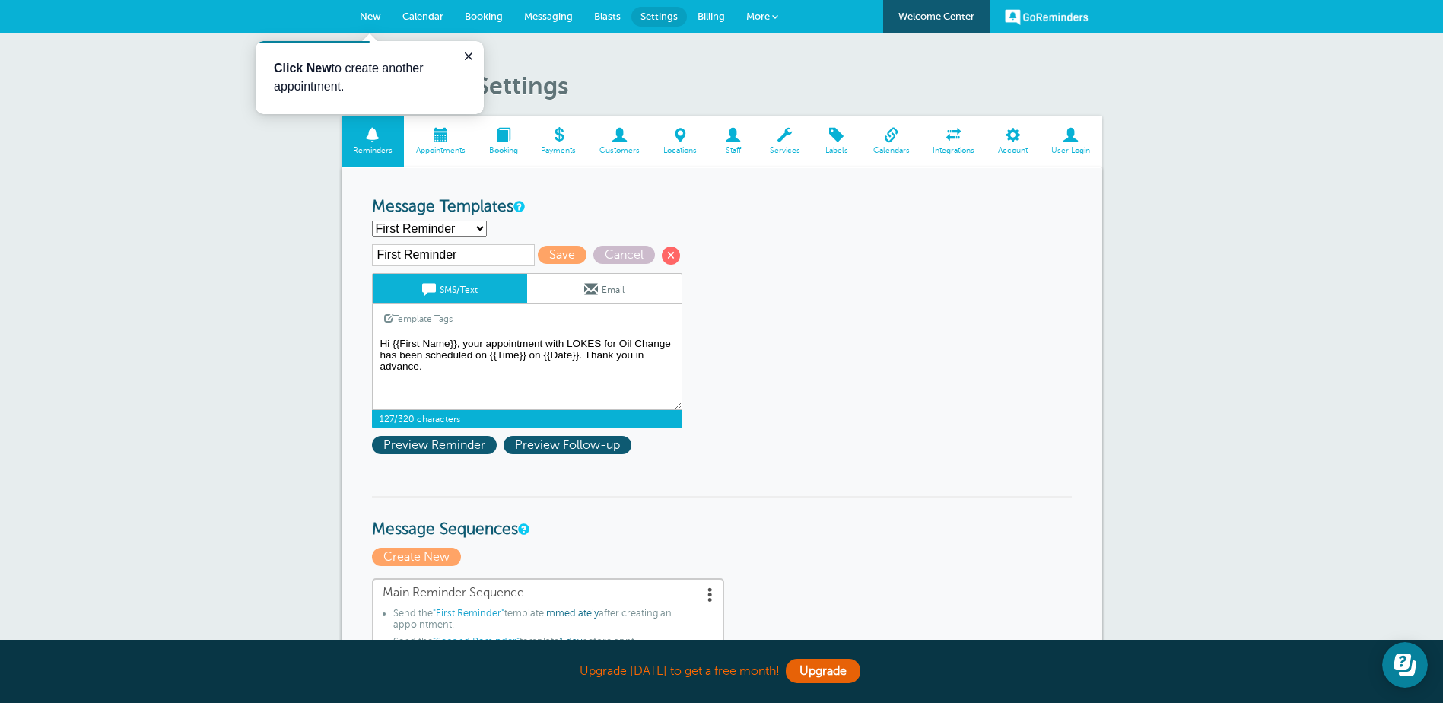
drag, startPoint x: 528, startPoint y: 359, endPoint x: 491, endPoint y: 351, distance: 38.0
click at [491, 352] on textarea "Hi {{First Name}}, your appointment with LOKES for Oil Change has been schedule…" at bounding box center [527, 372] width 310 height 76
paste textarea "{{Time}}"
click at [486, 354] on textarea "Hi {{First Name}}, your appointment with LOKES for Oil Change has been schedule…" at bounding box center [527, 372] width 310 height 76
drag, startPoint x: 618, startPoint y: 341, endPoint x: 625, endPoint y: 371, distance: 31.2
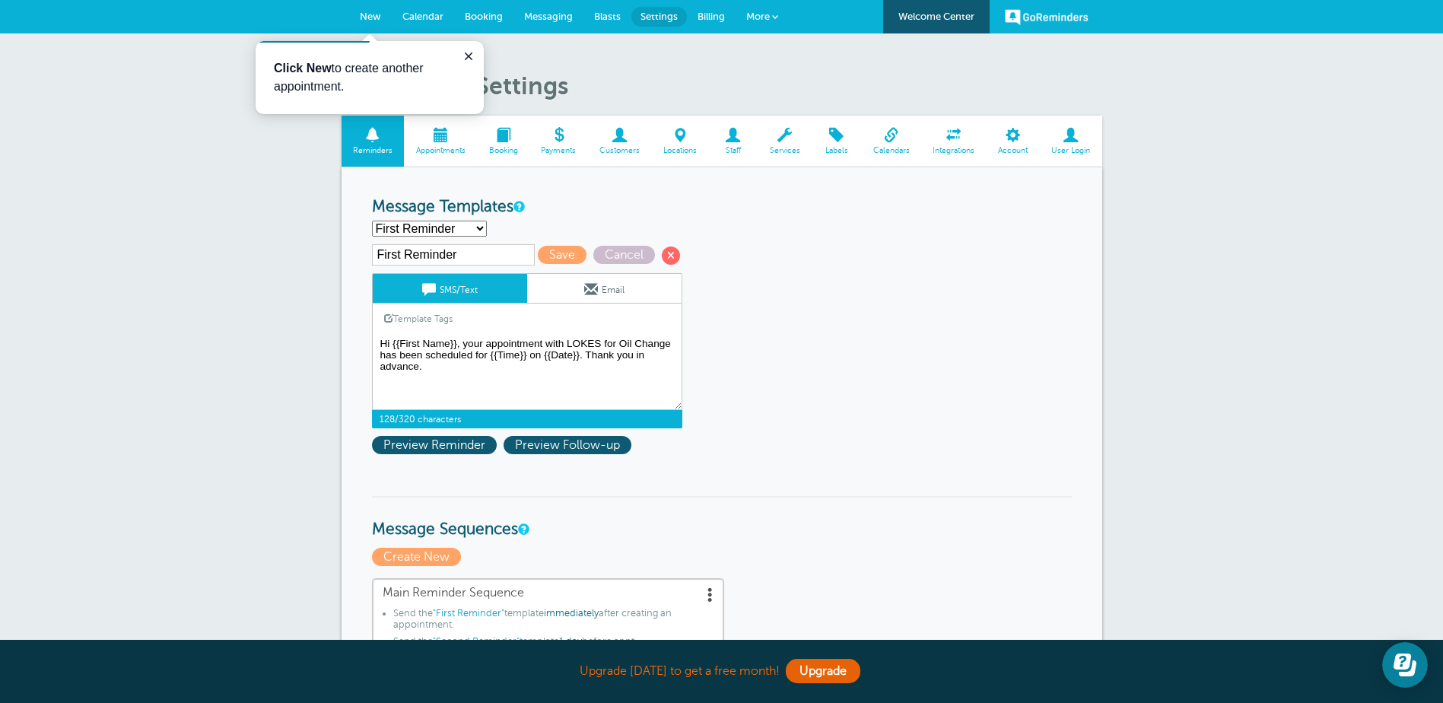
click at [618, 341] on textarea "Hi {{First Name}}, your appointment with LOKES for Oil Change has been schedule…" at bounding box center [527, 372] width 310 height 76
click at [418, 354] on textarea "Hi {{First Name}}, your appointment with LOKES for Oil Change has been schedule…" at bounding box center [527, 372] width 310 height 76
click at [495, 366] on textarea "Hi {{First Name}}, your appointment with LOKES for Oil Change has been schedule…" at bounding box center [527, 372] width 310 height 76
paste textarea "{{Time}}"
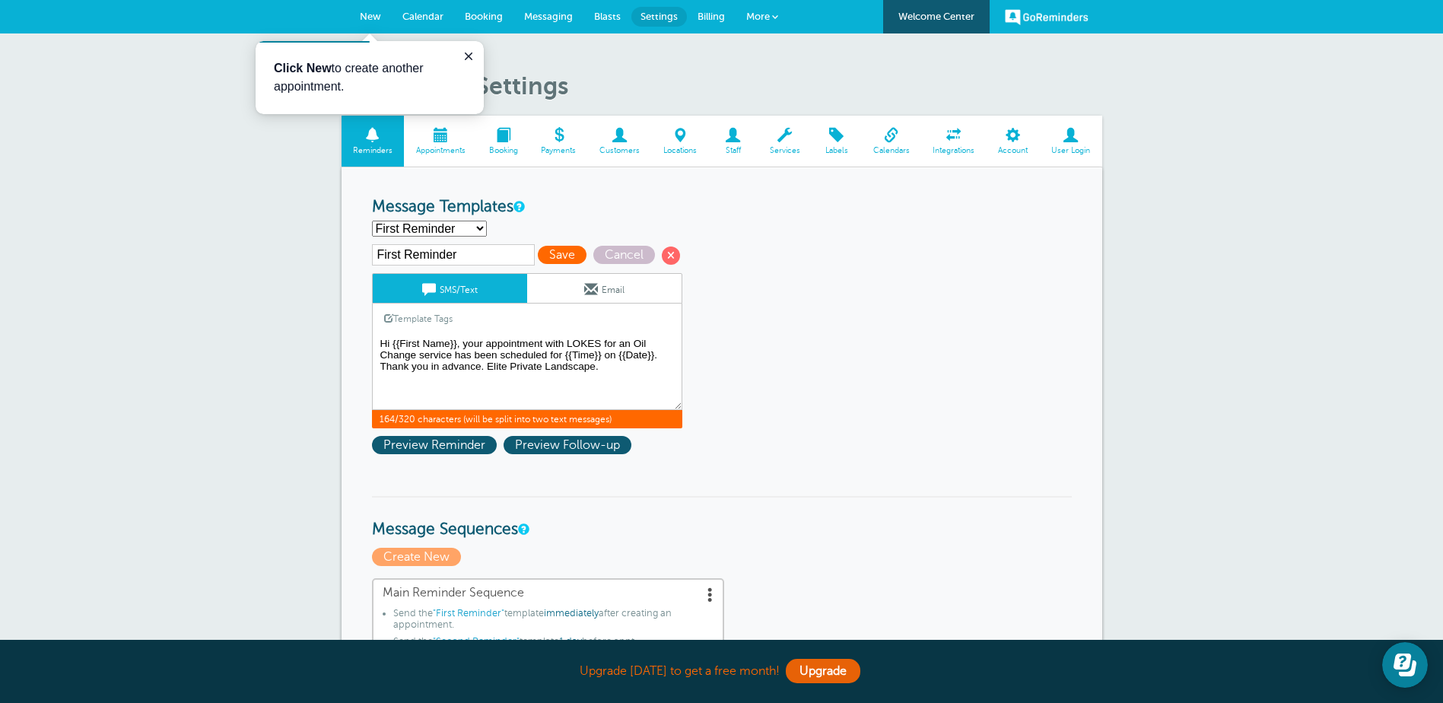
type textarea "Hi {{First Name}}, your appointment with LOKES for an Oil Change service has be…"
click at [549, 258] on span "Save" at bounding box center [562, 255] width 49 height 18
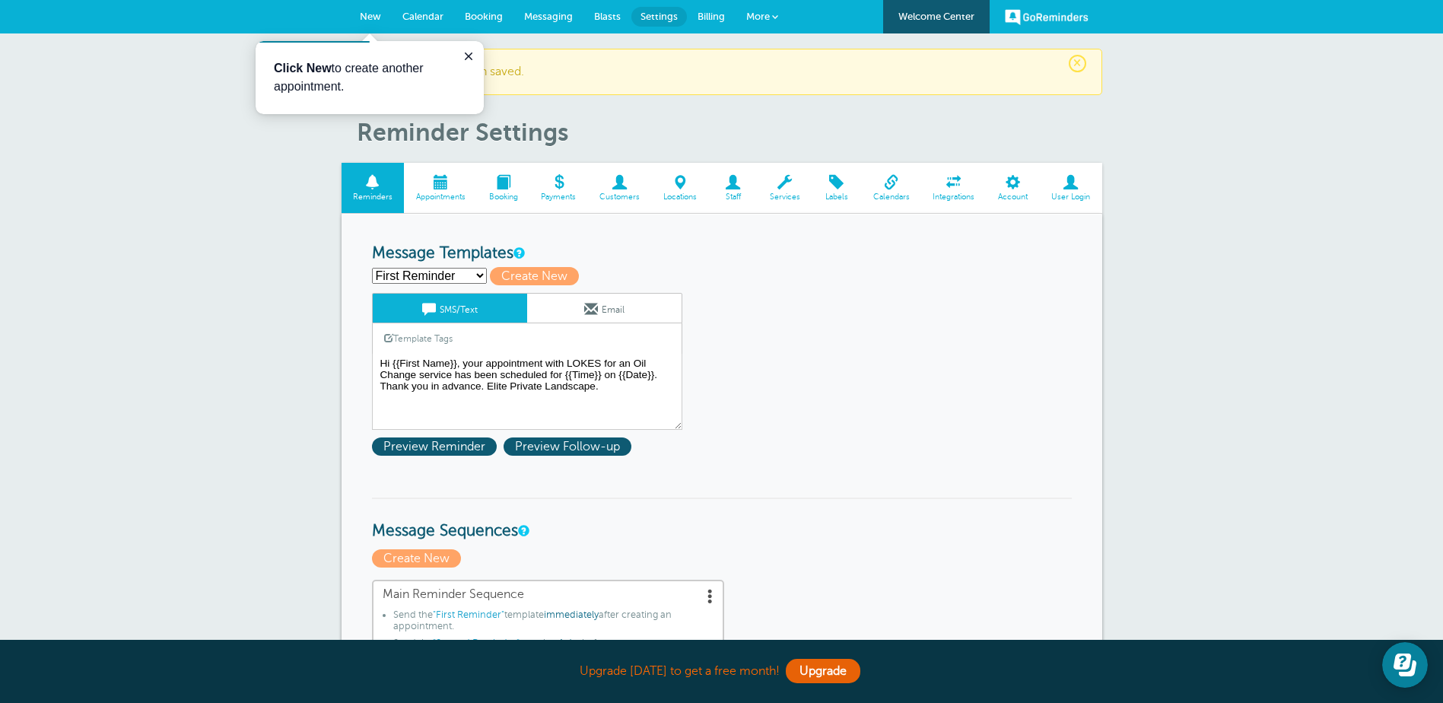
click at [360, 12] on span "New" at bounding box center [370, 16] width 21 height 11
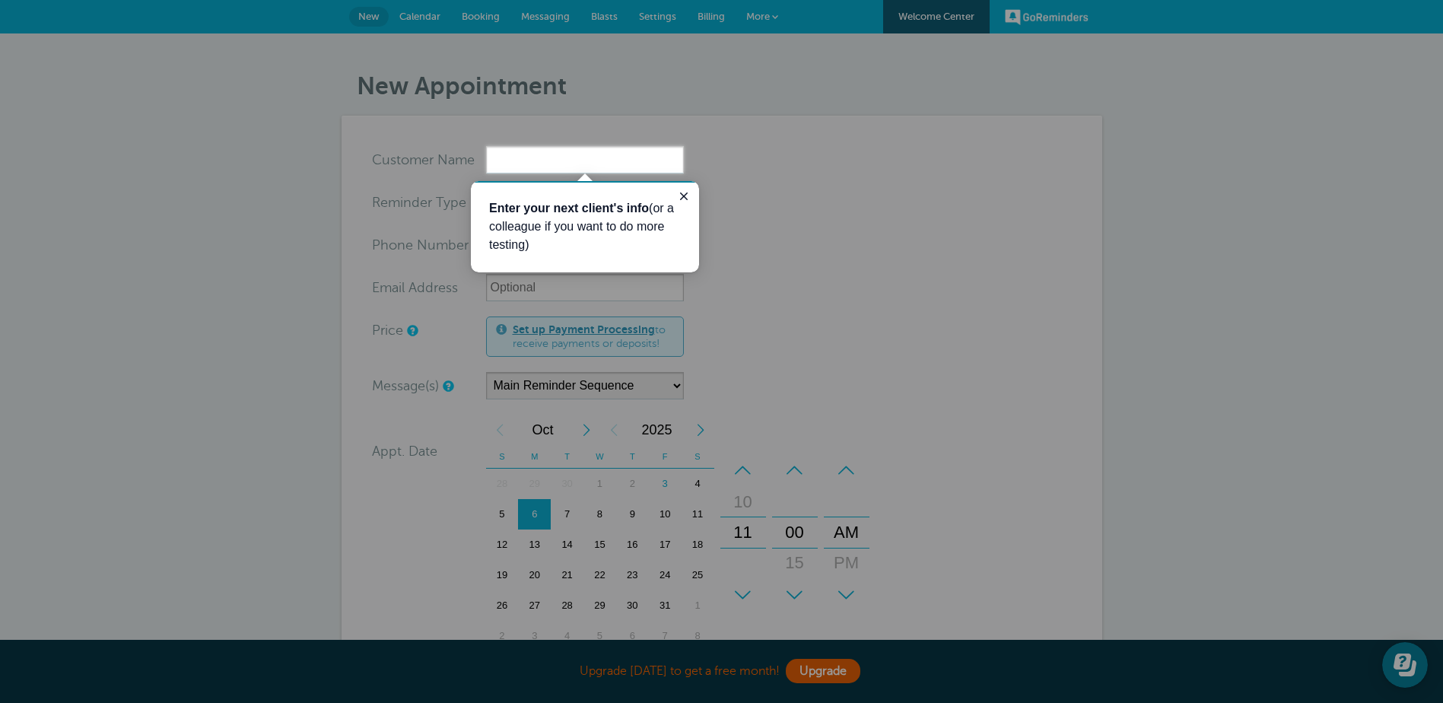
click at [515, 154] on input "x-no-autofill" at bounding box center [585, 159] width 198 height 27
click at [679, 196] on icon "Close guide" at bounding box center [684, 196] width 12 height 12
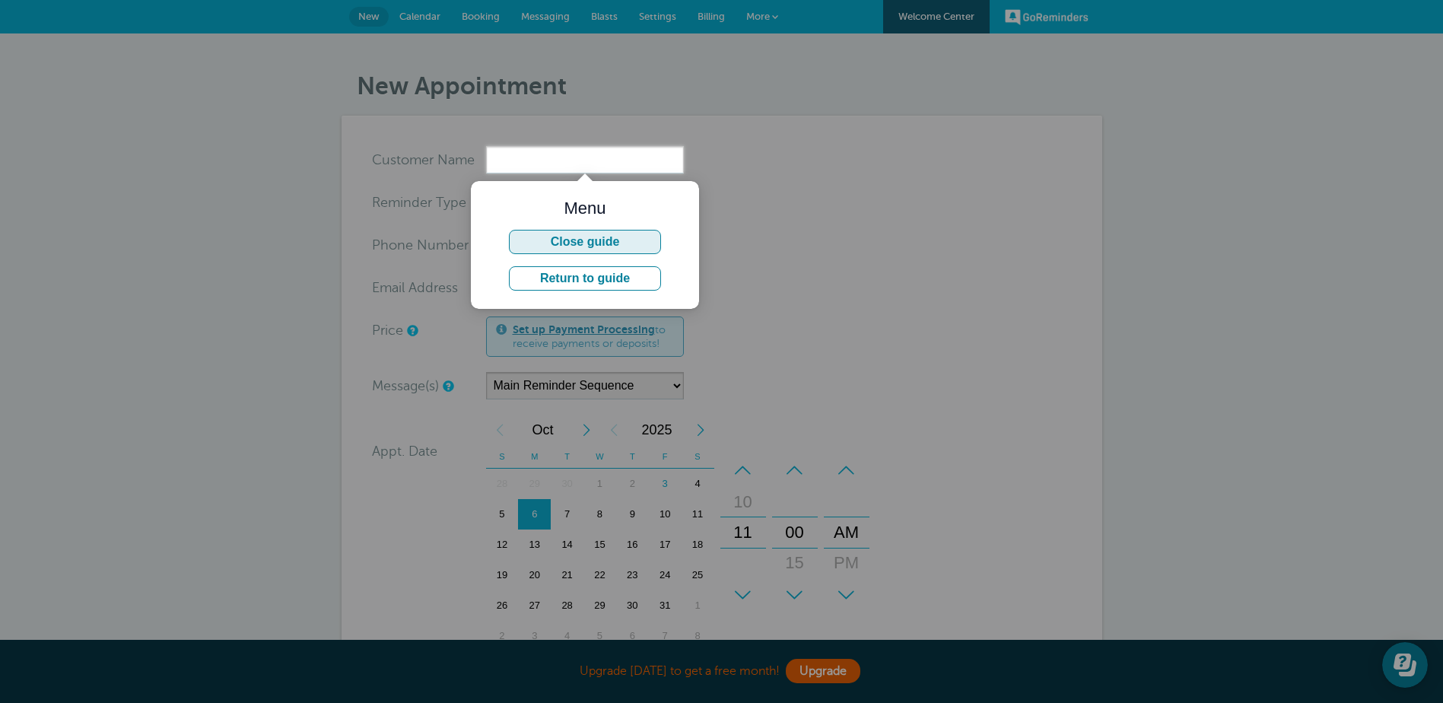
click at [605, 248] on button "Close guide" at bounding box center [585, 242] width 152 height 24
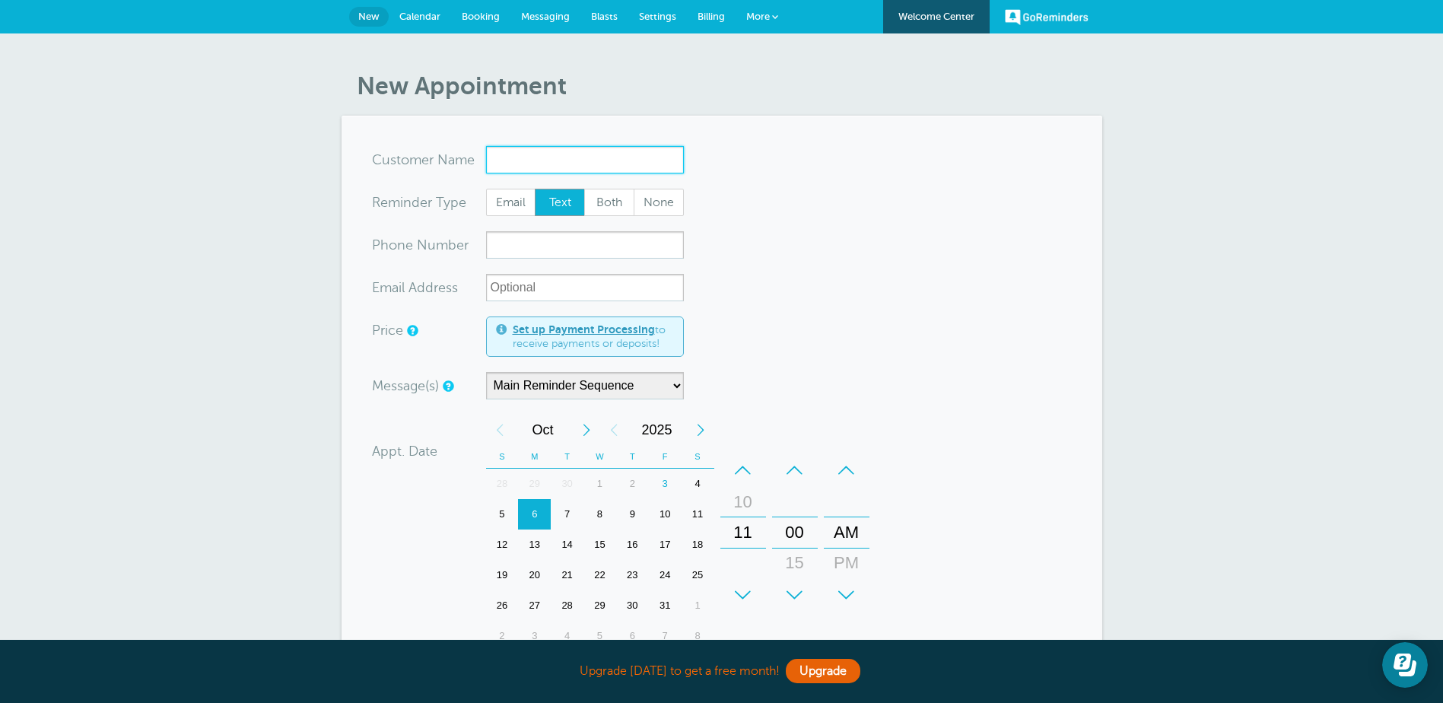
click at [586, 164] on input "x-no-autofill" at bounding box center [585, 159] width 198 height 27
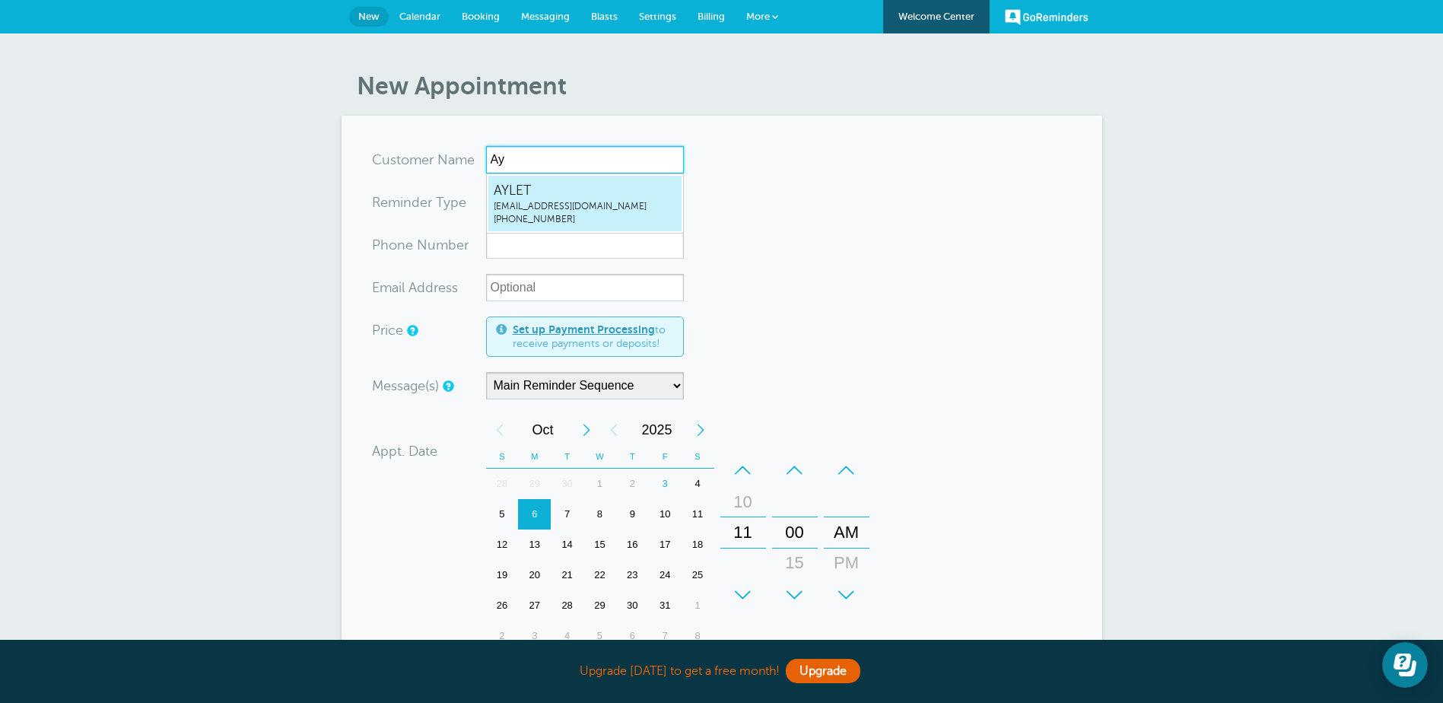
drag, startPoint x: 528, startPoint y: 214, endPoint x: 524, endPoint y: 199, distance: 14.9
click at [526, 214] on span "[PHONE_NUMBER]" at bounding box center [585, 219] width 183 height 13
type input "AYLETayletb@eliteteamoffices.com5598728871"
type input "AYLET"
type input "[PHONE_NUMBER]"
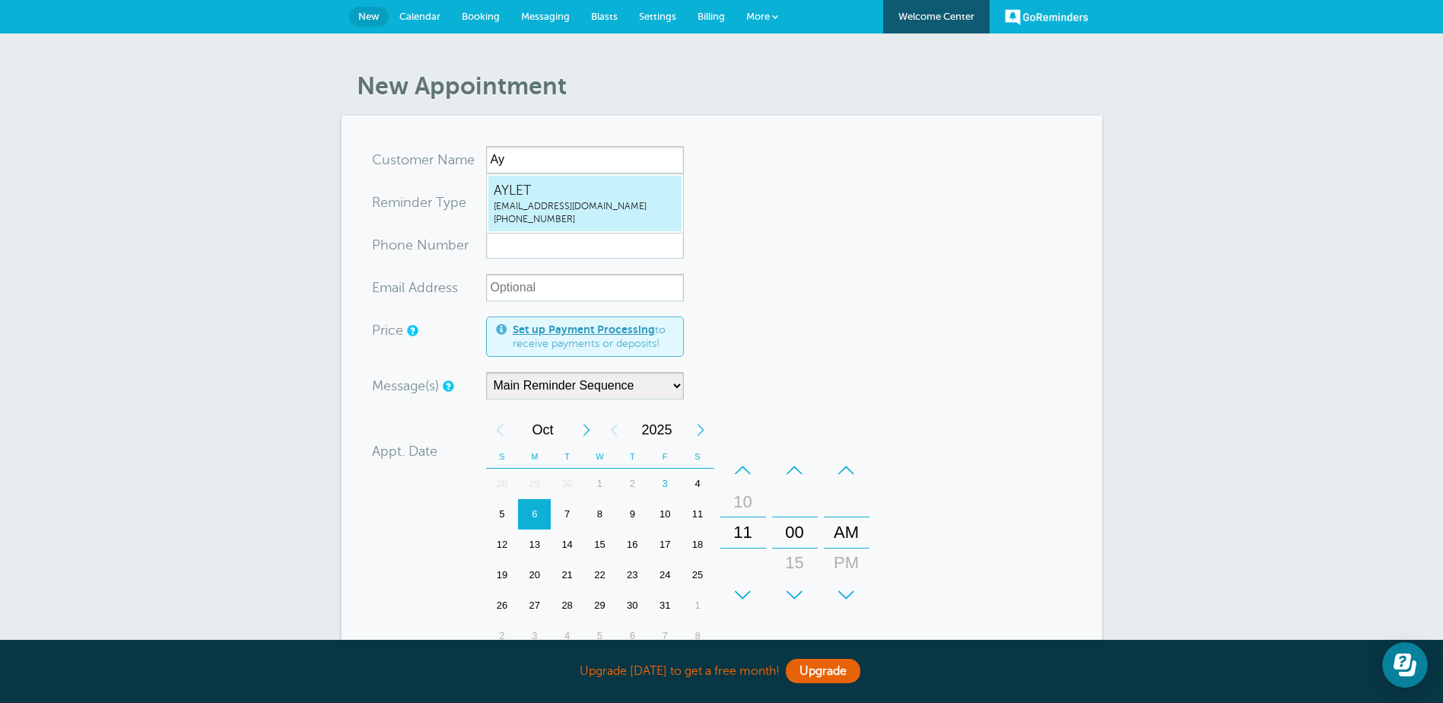
type input "[EMAIL_ADDRESS][DOMAIN_NAME]"
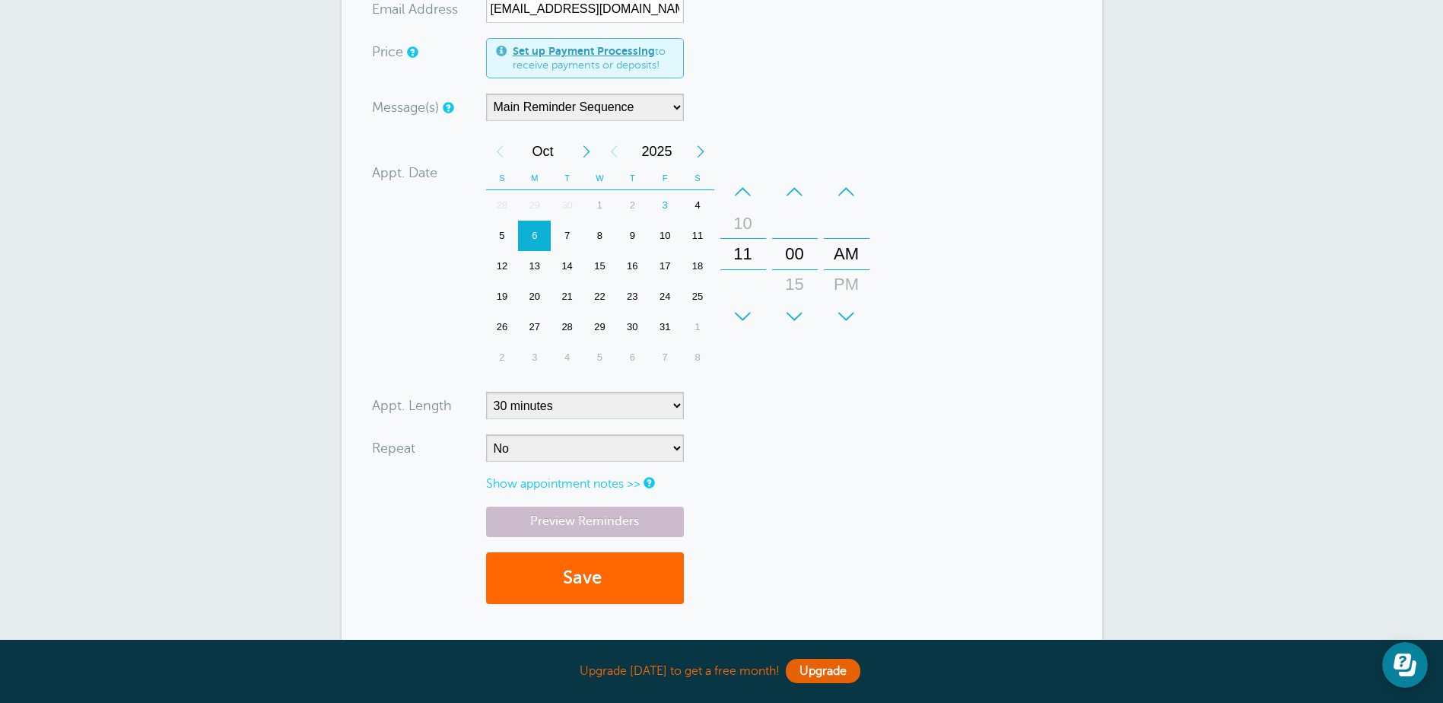
scroll to position [304, 0]
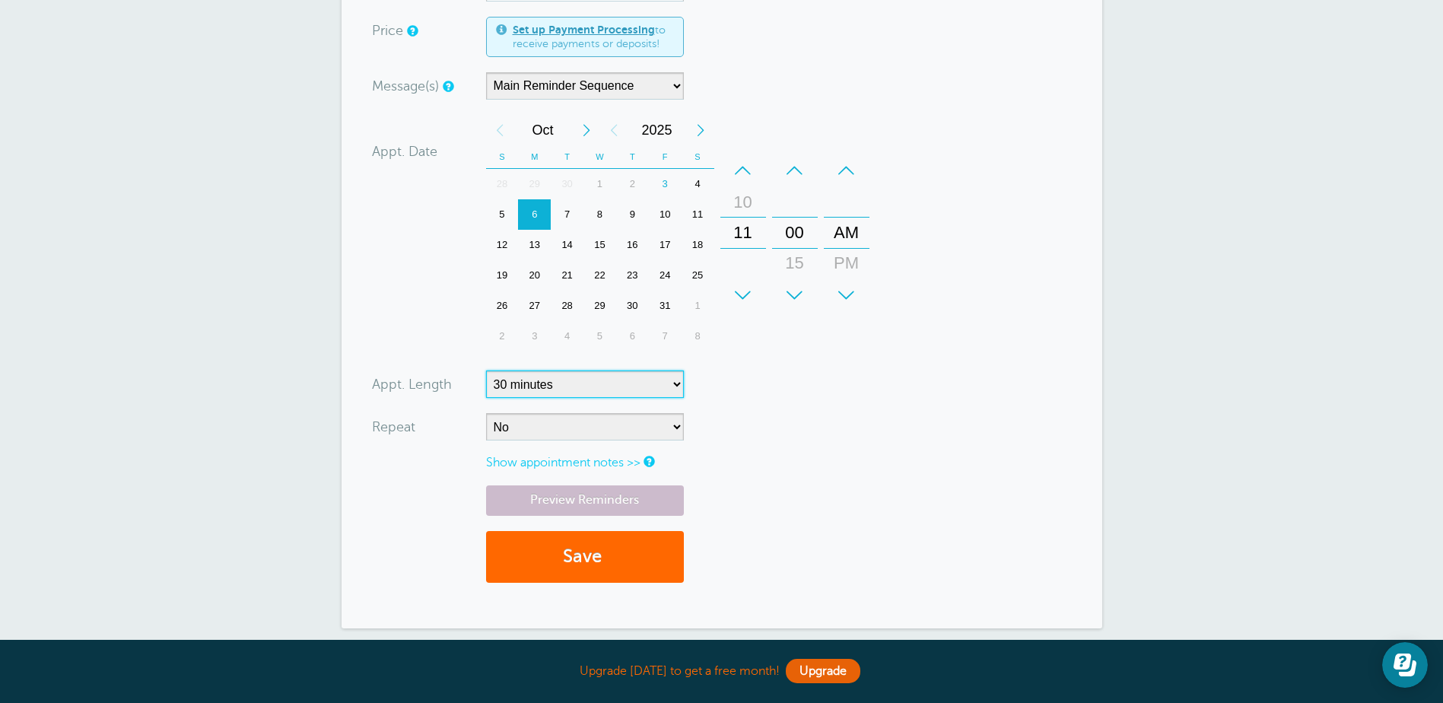
click at [551, 389] on select "5 minutes 10 minutes 15 minutes 20 minutes 25 minutes 30 minutes 35 minutes 40 …" at bounding box center [585, 383] width 198 height 27
select select "60"
click at [486, 370] on select "5 minutes 10 minutes 15 minutes 20 minutes 25 minutes 30 minutes 35 minutes 40 …" at bounding box center [585, 383] width 198 height 27
click at [556, 580] on button "Save" at bounding box center [585, 557] width 198 height 52
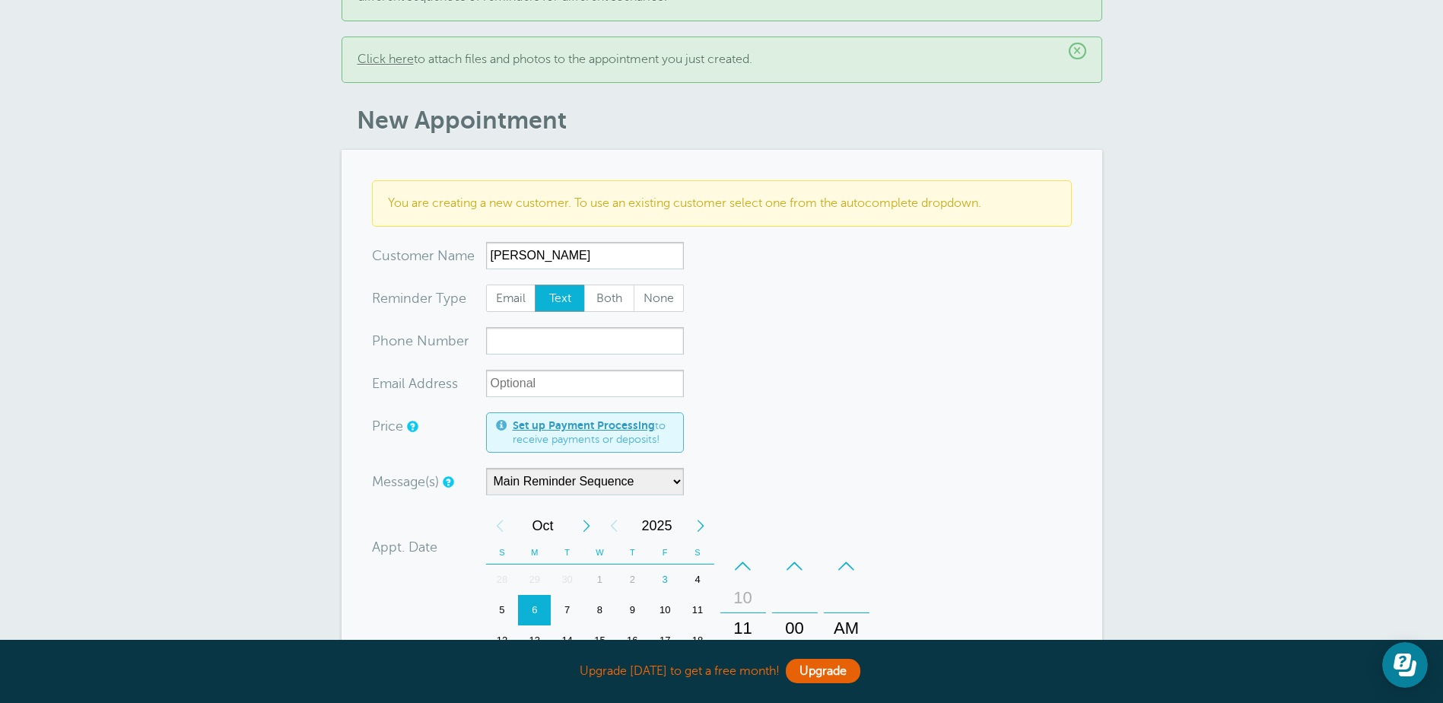
scroll to position [152, 0]
type input "Anthony Martinez"
click at [563, 332] on input "xxx-no-autofill" at bounding box center [585, 338] width 198 height 27
type input "5597120634"
click at [706, 440] on form "You are creating a new customer. To use an existing customer select one from th…" at bounding box center [722, 585] width 700 height 813
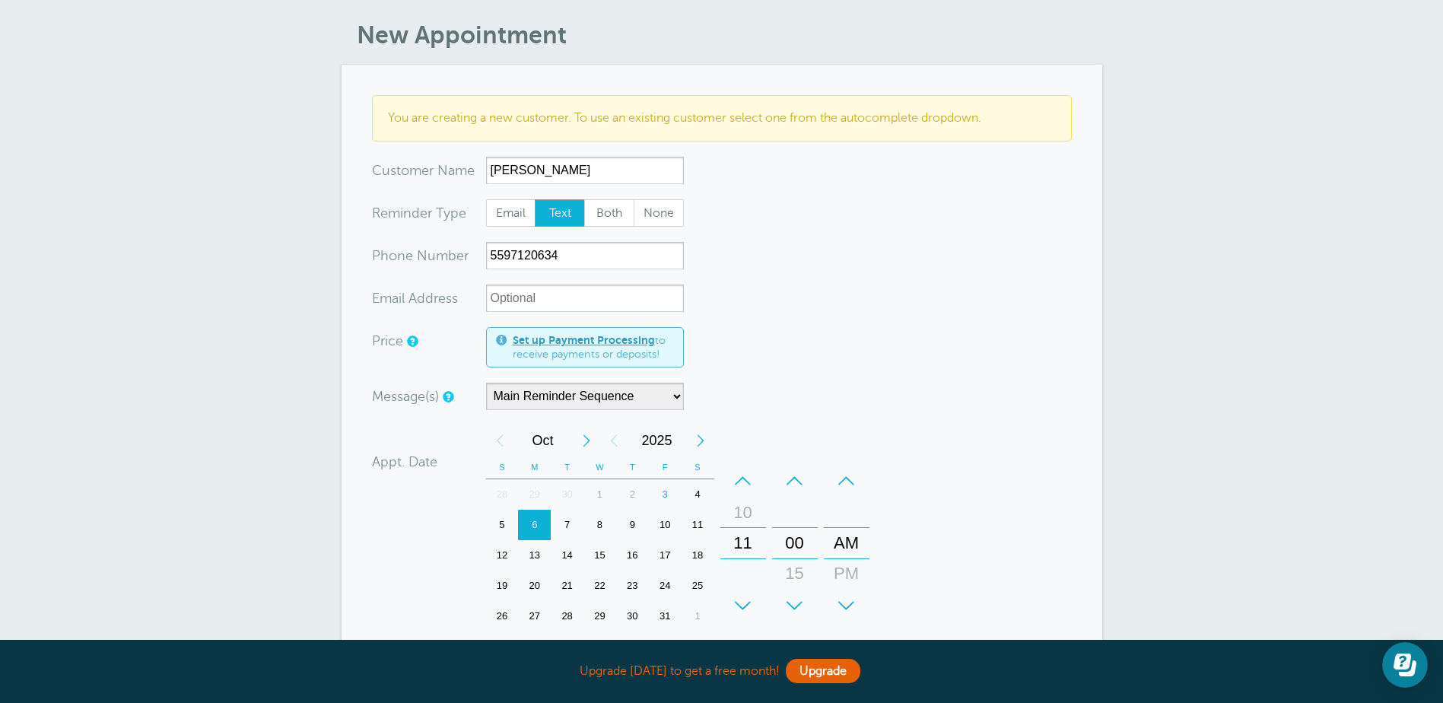
scroll to position [380, 0]
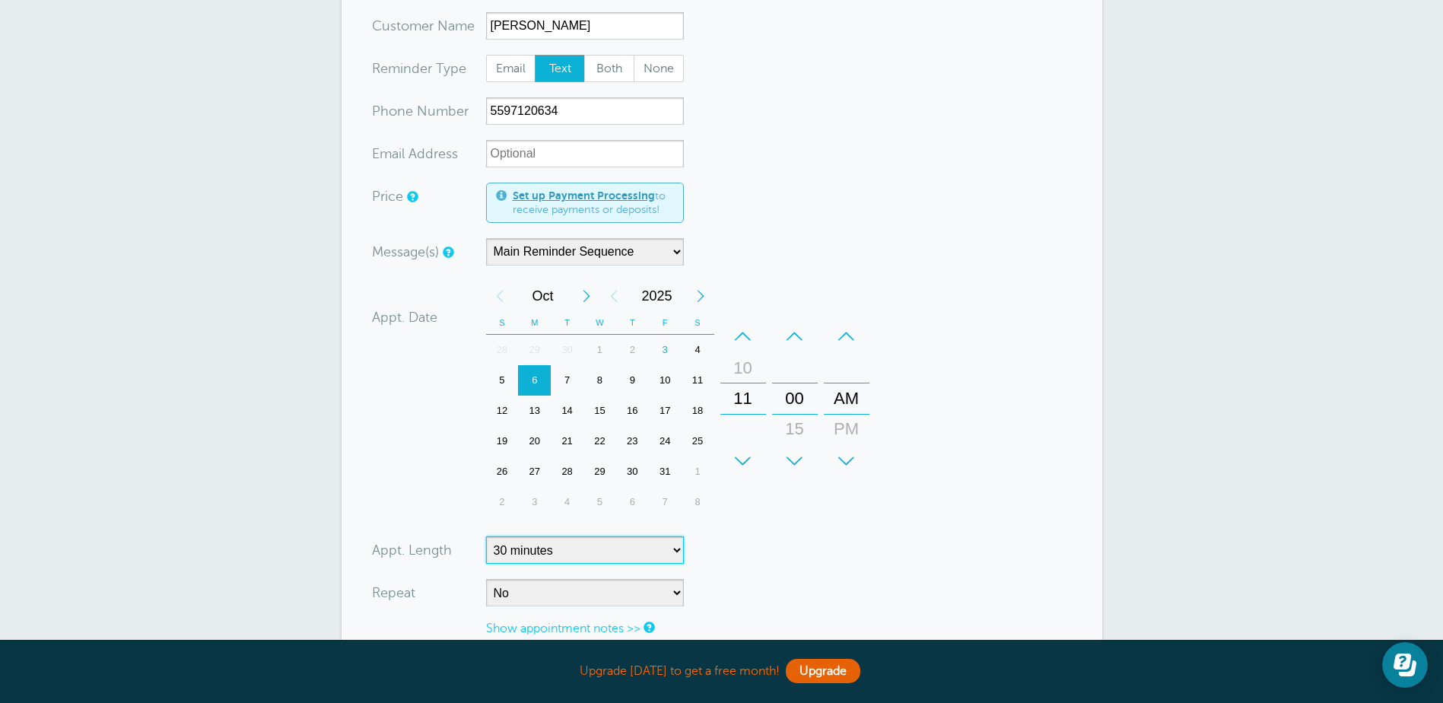
click at [553, 547] on select "5 minutes 10 minutes 15 minutes 20 minutes 25 minutes 30 minutes 35 minutes 40 …" at bounding box center [585, 549] width 198 height 27
select select "60"
click at [486, 536] on select "5 minutes 10 minutes 15 minutes 20 minutes 25 minutes 30 minutes 35 minutes 40 …" at bounding box center [585, 549] width 198 height 27
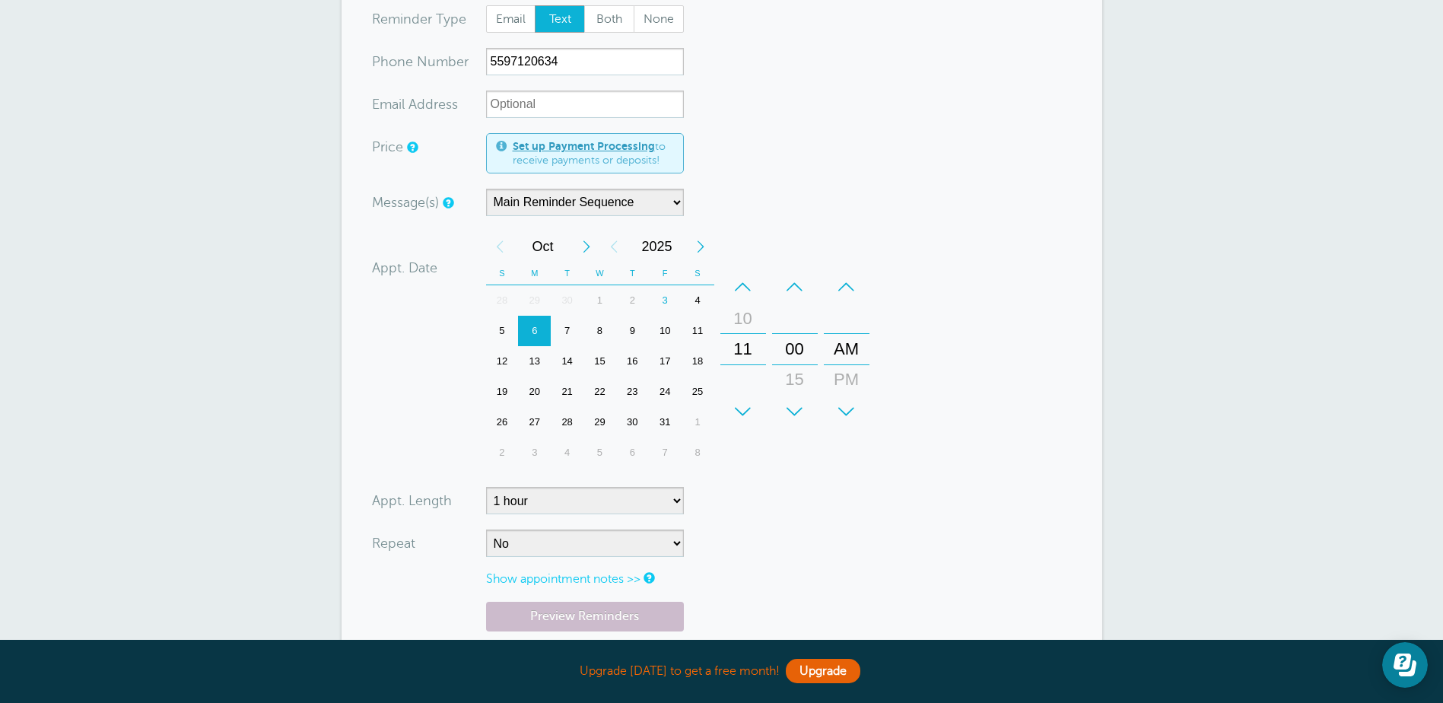
scroll to position [456, 0]
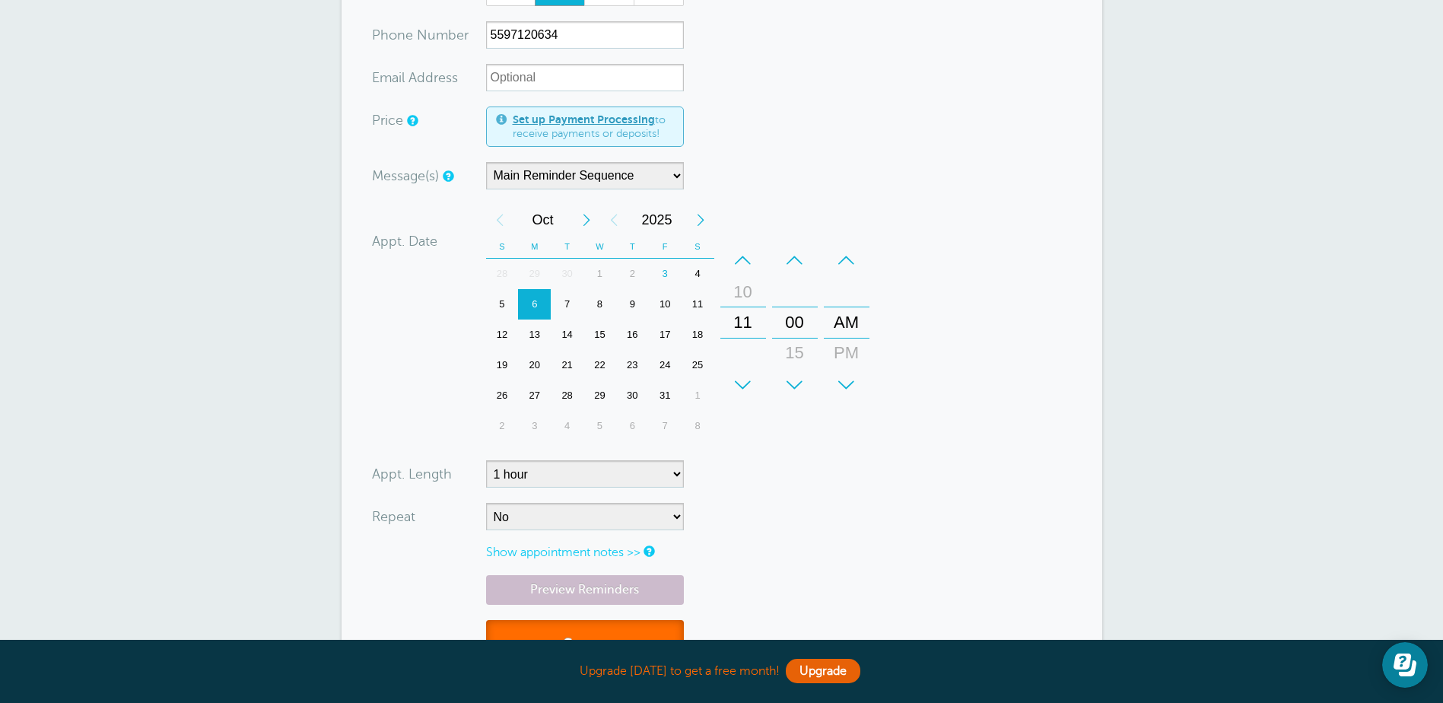
click at [631, 628] on button "Save" at bounding box center [585, 646] width 198 height 52
